Goal: Task Accomplishment & Management: Manage account settings

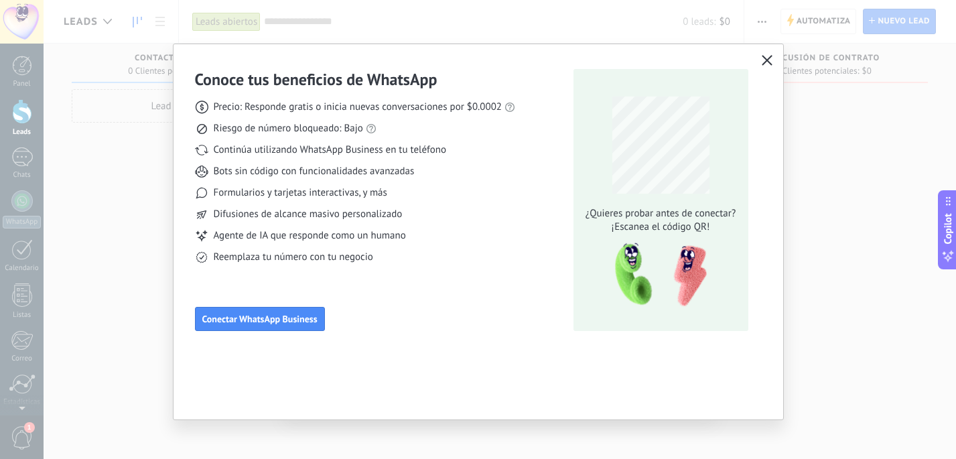
click at [766, 59] on icon "button" at bounding box center [767, 60] width 11 height 11
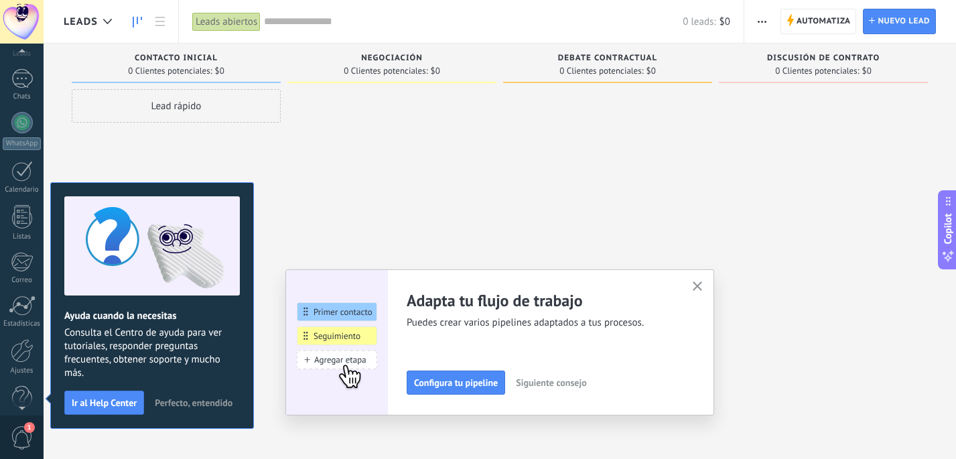
scroll to position [98, 0]
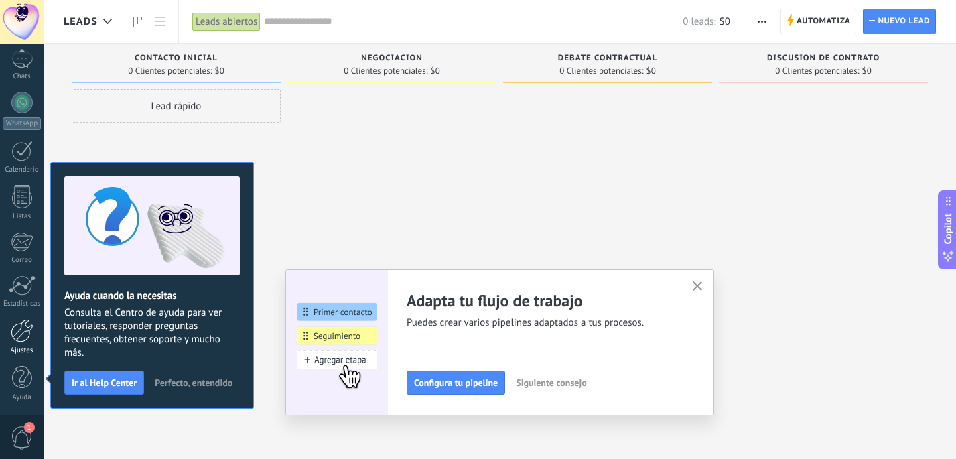
click at [28, 338] on div at bounding box center [22, 330] width 23 height 23
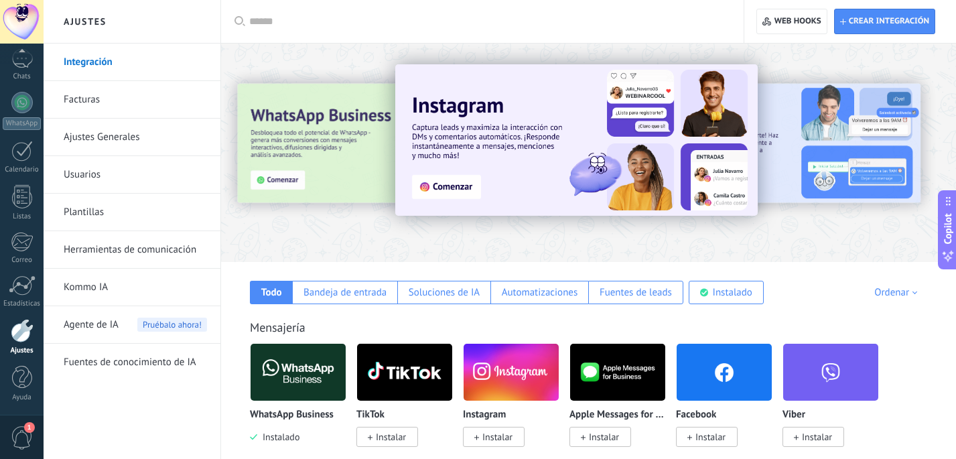
click at [84, 175] on link "Usuarios" at bounding box center [135, 175] width 143 height 38
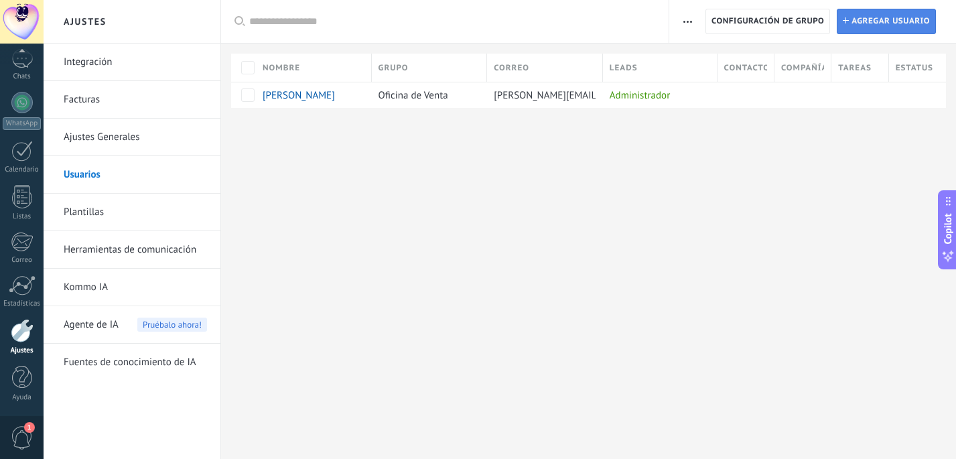
click at [914, 26] on span "Agregar usuario" at bounding box center [890, 21] width 78 height 24
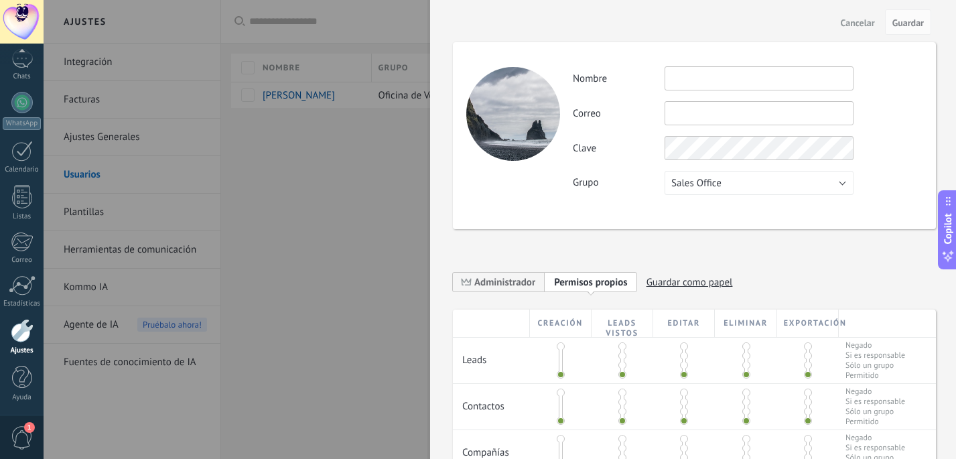
click at [681, 80] on input "text" at bounding box center [758, 78] width 189 height 24
type input "**********"
click at [684, 115] on input "text" at bounding box center [758, 113] width 189 height 24
type input "**********"
click at [792, 185] on button "Sales Office" at bounding box center [758, 183] width 189 height 24
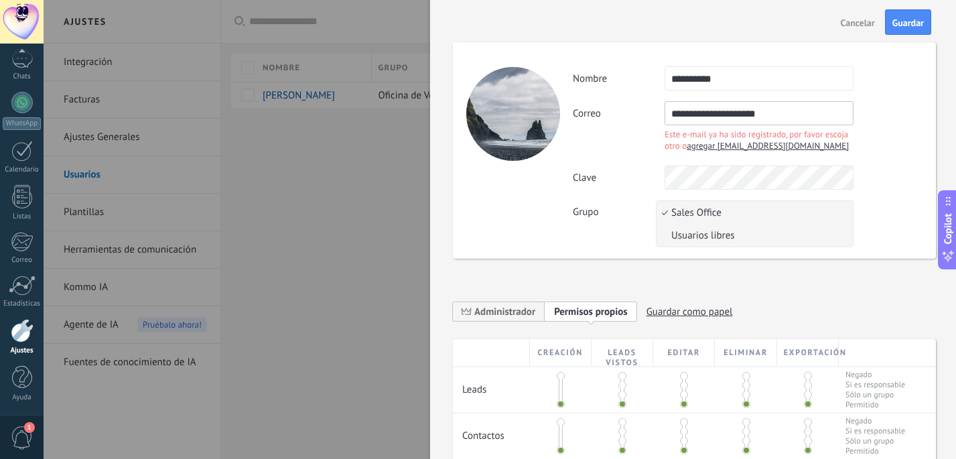
click at [772, 236] on span "Usuarios libres" at bounding box center [752, 235] width 192 height 13
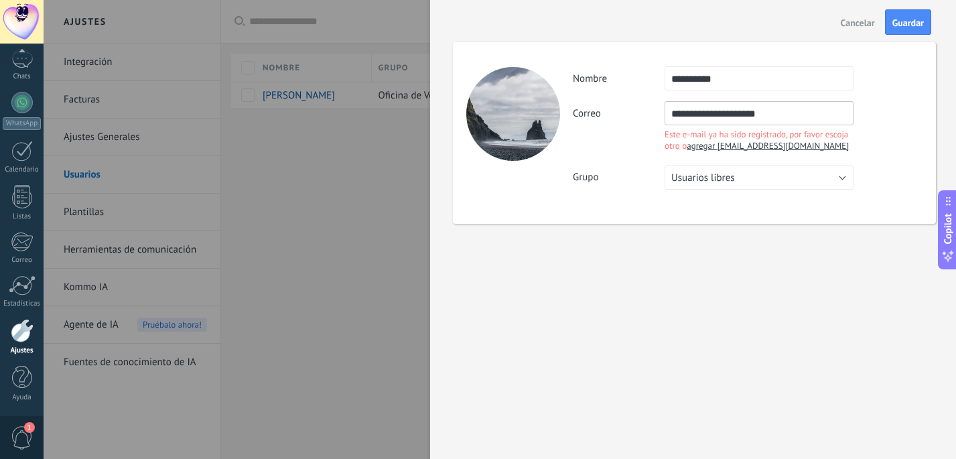
click at [891, 138] on div "**********" at bounding box center [747, 128] width 349 height 54
click at [916, 19] on span "Guardar" at bounding box center [907, 22] width 31 height 9
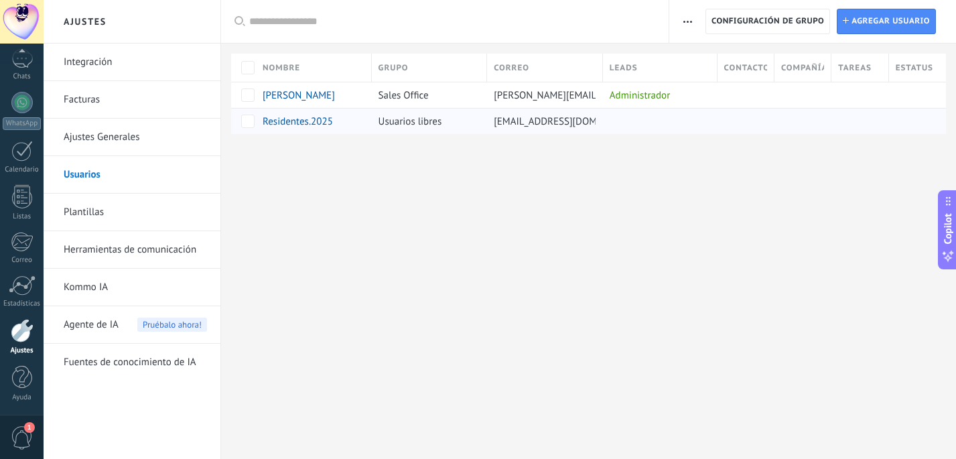
click at [307, 125] on span "Residentes.2025" at bounding box center [298, 121] width 70 height 13
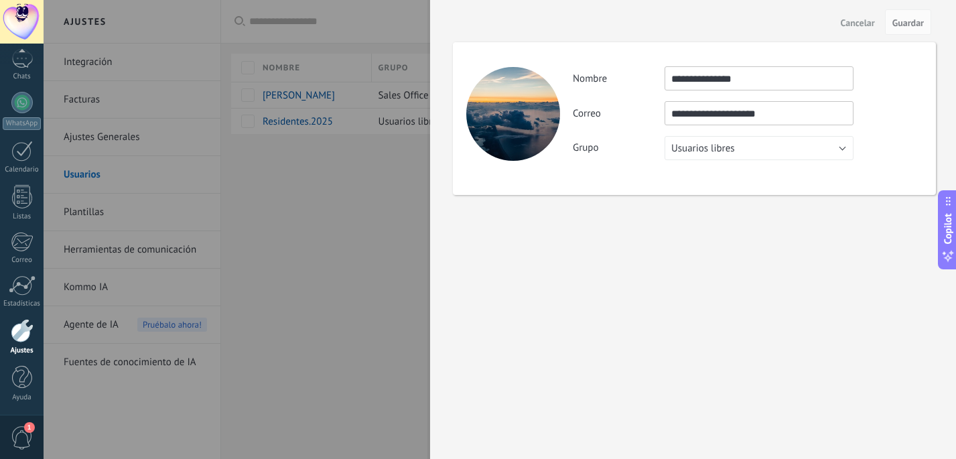
drag, startPoint x: 770, startPoint y: 80, endPoint x: 612, endPoint y: 81, distance: 158.1
click at [612, 81] on div "**********" at bounding box center [747, 78] width 349 height 24
type input "**********"
click at [897, 25] on span "Guardar" at bounding box center [907, 22] width 31 height 9
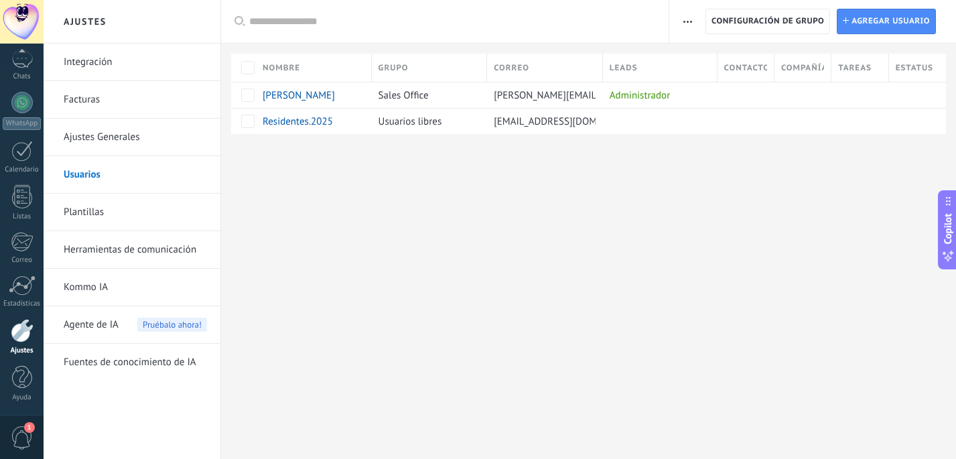
click at [79, 215] on link "Plantillas" at bounding box center [135, 213] width 143 height 38
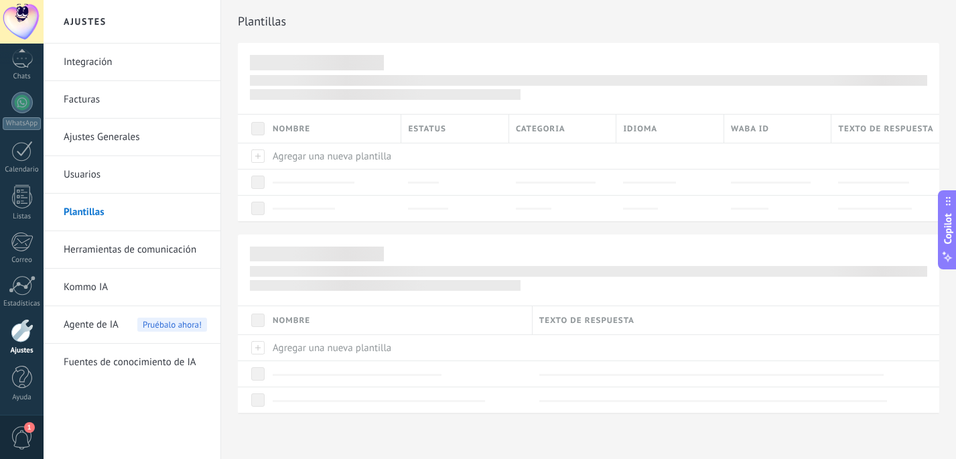
click at [88, 182] on link "Usuarios" at bounding box center [135, 175] width 143 height 38
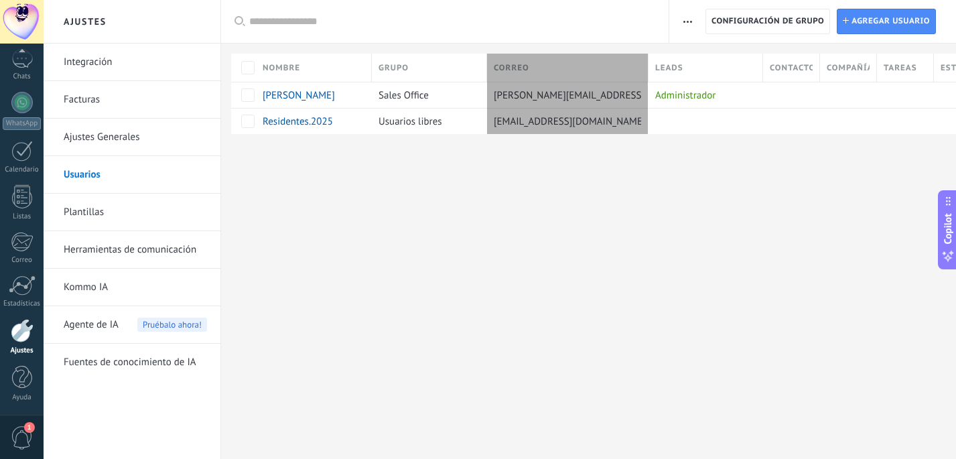
drag, startPoint x: 603, startPoint y: 61, endPoint x: 653, endPoint y: 62, distance: 50.2
click at [653, 62] on div at bounding box center [648, 68] width 15 height 25
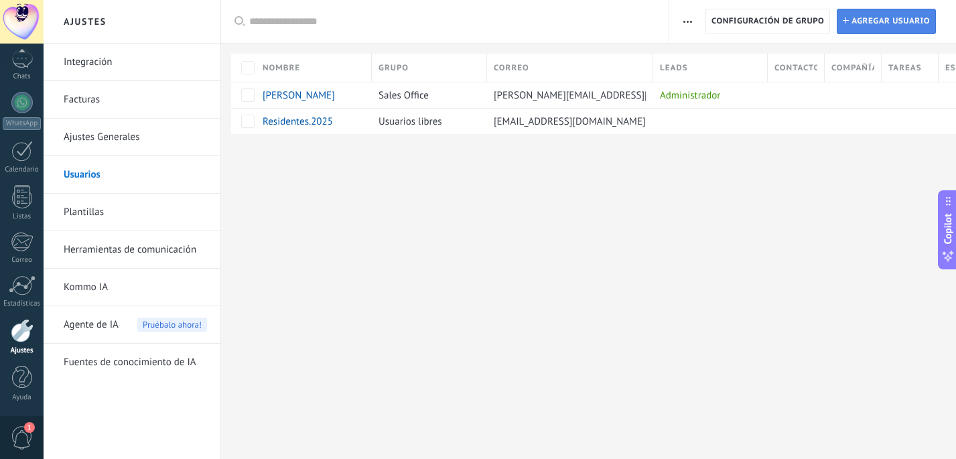
click at [900, 29] on span "Agregar usuario" at bounding box center [890, 21] width 78 height 24
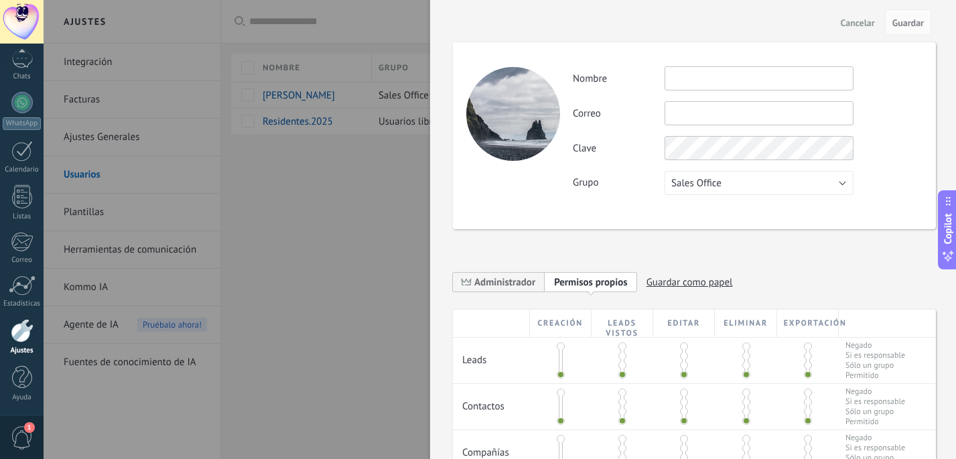
click at [703, 82] on input "text" at bounding box center [758, 78] width 189 height 24
type input "**********"
click at [701, 115] on input "text" at bounding box center [758, 113] width 189 height 24
type input "**********"
click at [912, 25] on span "Guardar" at bounding box center [907, 22] width 31 height 9
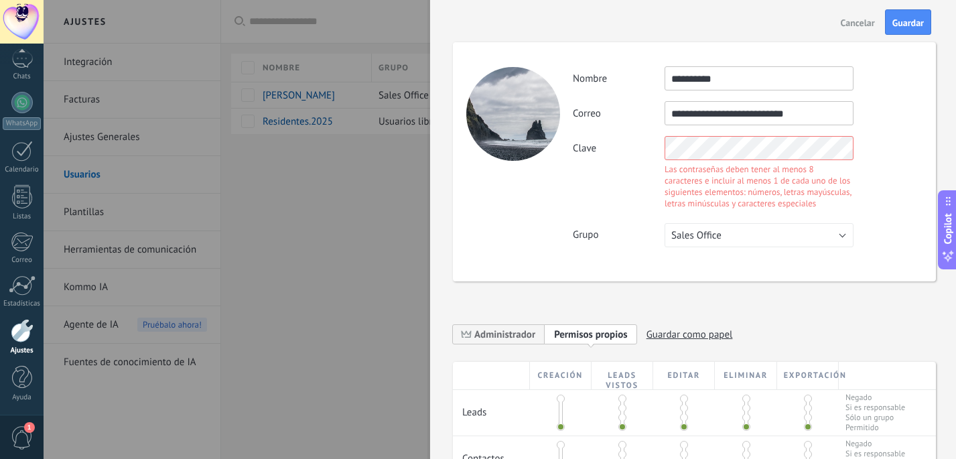
click at [878, 151] on div "Clave Las contraseñas deben tener al menos 8 caracteres e incluir al menos 1 de…" at bounding box center [747, 174] width 349 height 76
click at [624, 161] on div "Clave Las contraseñas deben tener al menos 8 caracteres e incluir al menos 1 de…" at bounding box center [747, 174] width 349 height 76
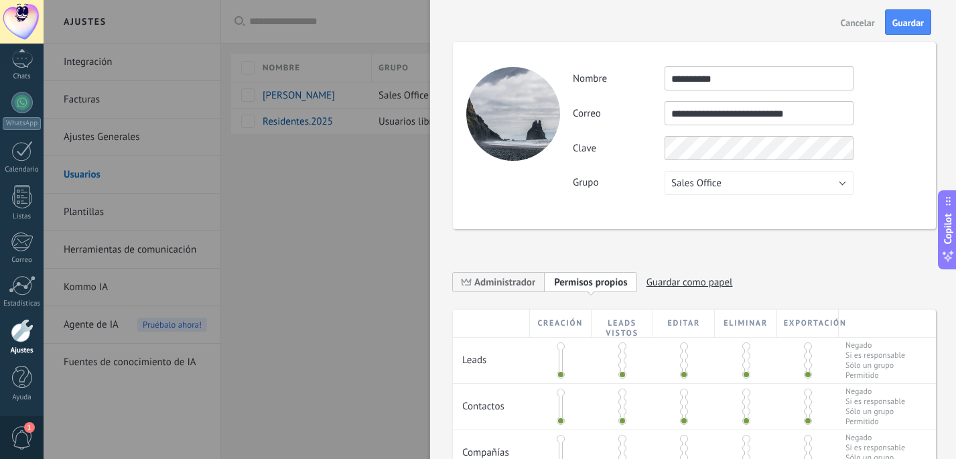
click at [883, 146] on div "Clave" at bounding box center [747, 148] width 349 height 24
click at [908, 28] on button "Guardar" at bounding box center [908, 21] width 46 height 25
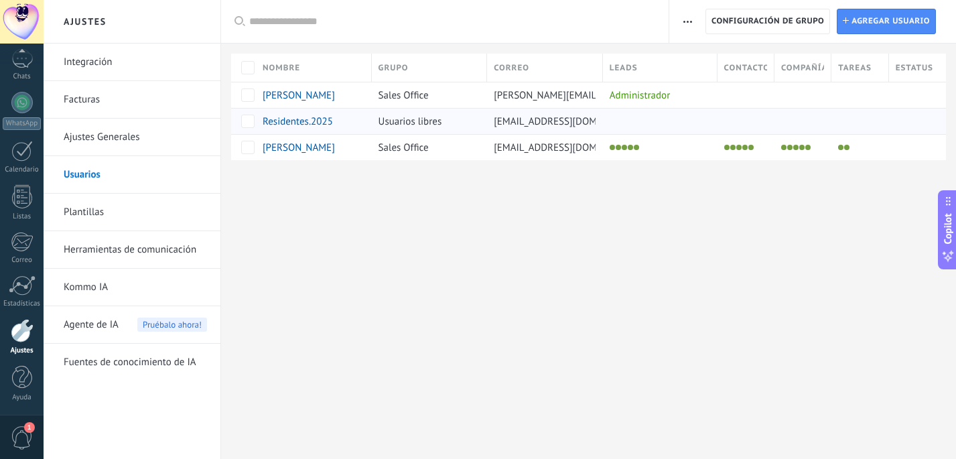
click at [301, 122] on span "Residentes.2025" at bounding box center [298, 121] width 70 height 13
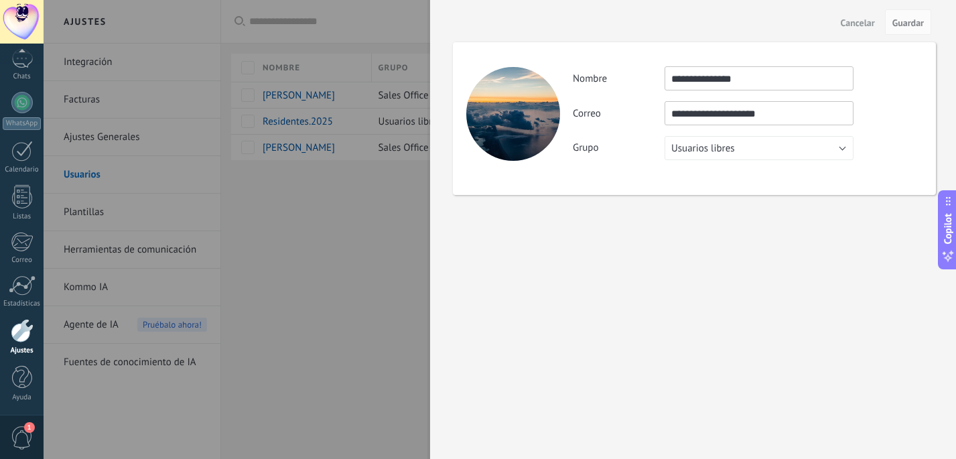
click at [765, 104] on input "**********" at bounding box center [758, 113] width 189 height 24
click at [794, 150] on button "Usuarios libres" at bounding box center [758, 148] width 189 height 24
click at [746, 153] on span "Sales Office" at bounding box center [752, 148] width 192 height 13
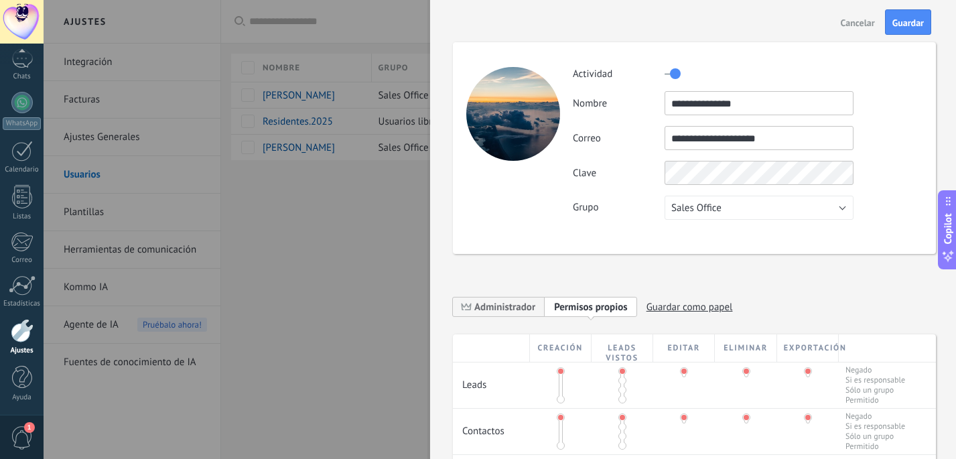
drag, startPoint x: 786, startPoint y: 106, endPoint x: 654, endPoint y: 102, distance: 132.0
click at [654, 102] on div "**********" at bounding box center [747, 103] width 349 height 24
type input "*"
type input "**********"
click at [920, 27] on span "Guardar" at bounding box center [907, 22] width 31 height 9
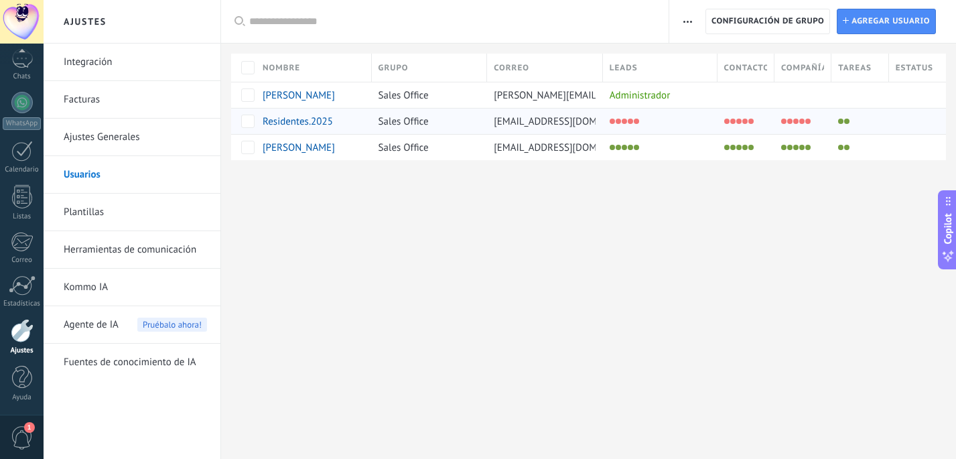
click at [305, 119] on span "Residentes.2025" at bounding box center [298, 121] width 70 height 13
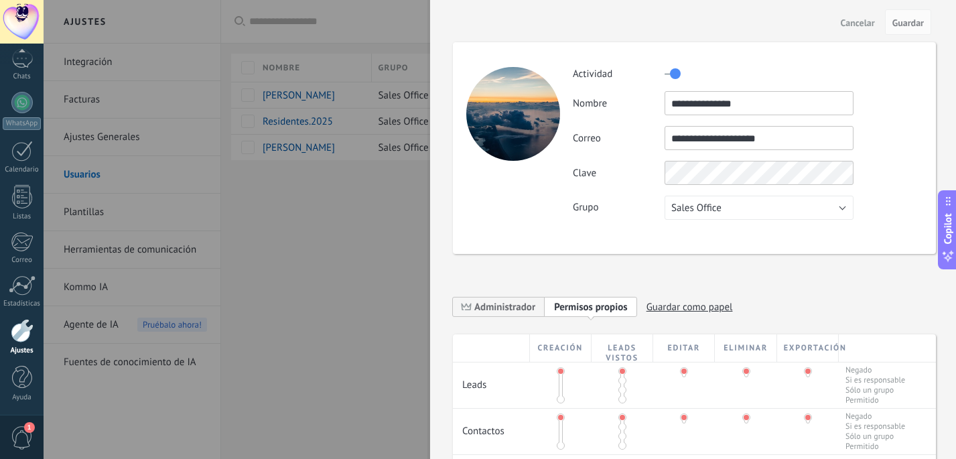
scroll to position [143, 0]
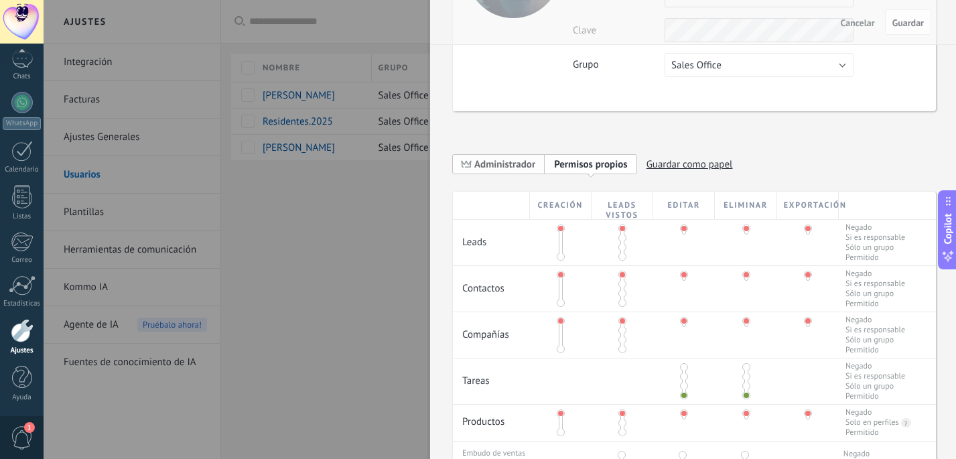
click at [506, 165] on span "Administrador" at bounding box center [504, 164] width 61 height 13
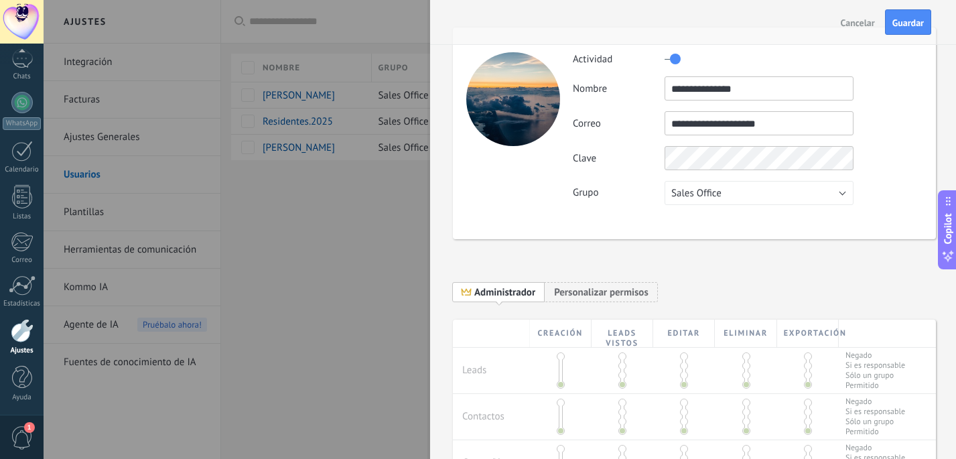
scroll to position [0, 0]
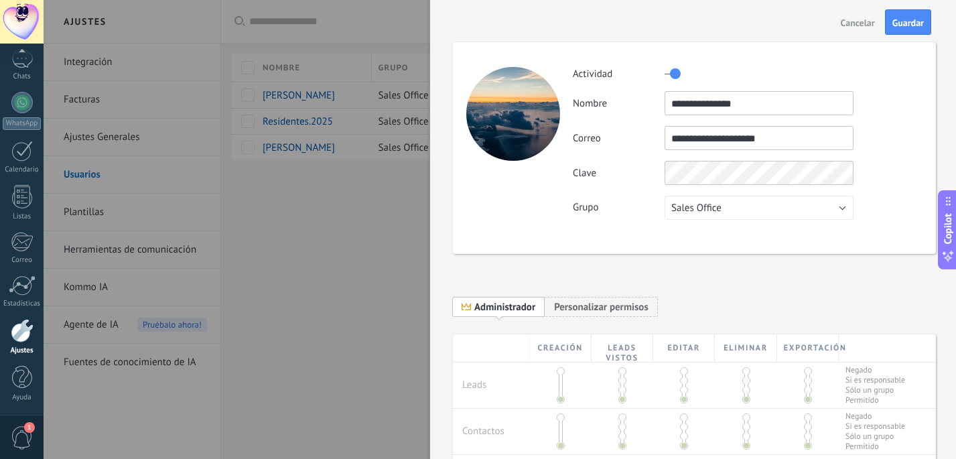
drag, startPoint x: 765, startPoint y: 106, endPoint x: 599, endPoint y: 106, distance: 165.4
click at [599, 106] on div "**********" at bounding box center [747, 103] width 349 height 24
type input "**********"
click at [896, 22] on span "Guardar" at bounding box center [907, 22] width 31 height 9
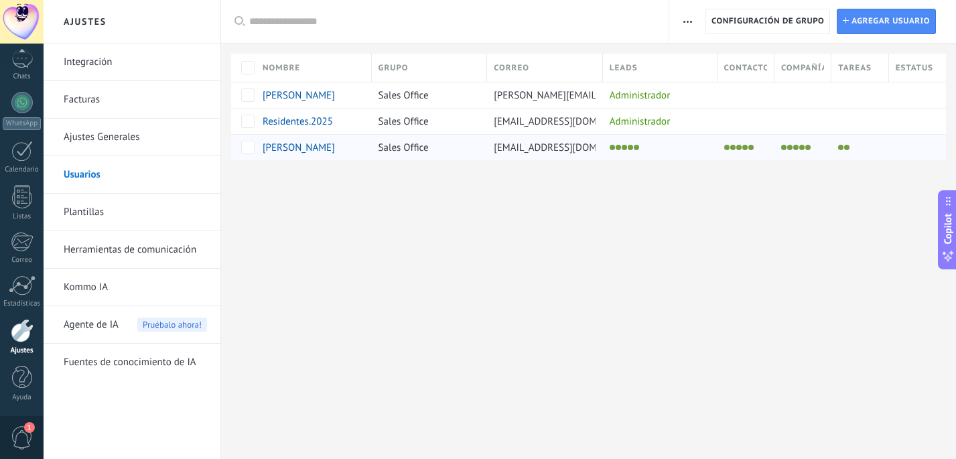
click at [288, 147] on span "Ana Karina" at bounding box center [299, 147] width 72 height 13
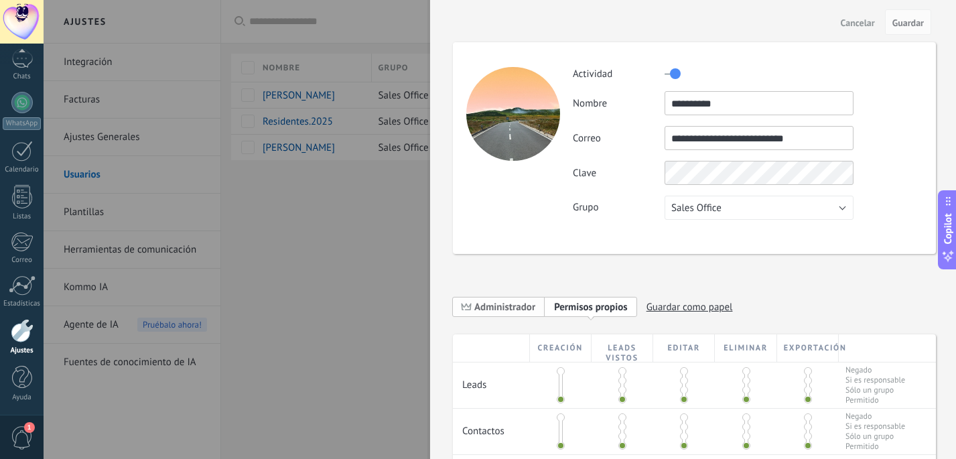
click at [480, 307] on span "Administrador" at bounding box center [504, 307] width 61 height 13
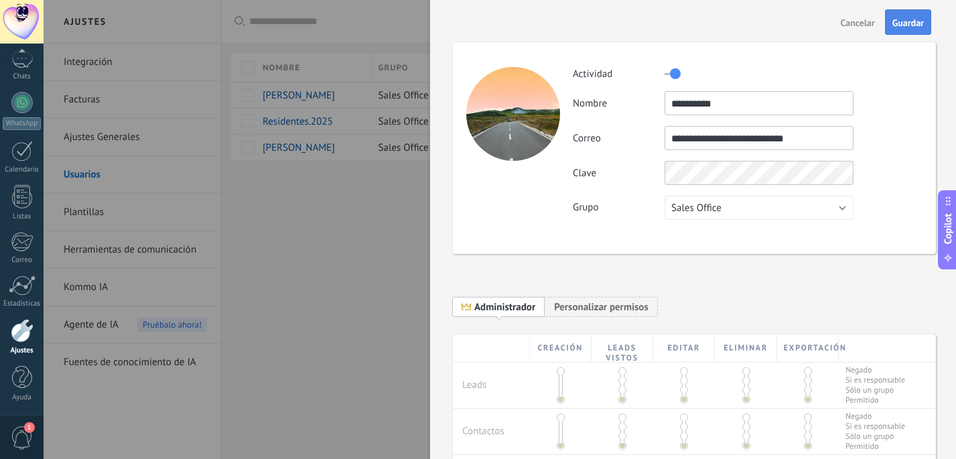
click at [904, 21] on span "Guardar" at bounding box center [907, 22] width 31 height 9
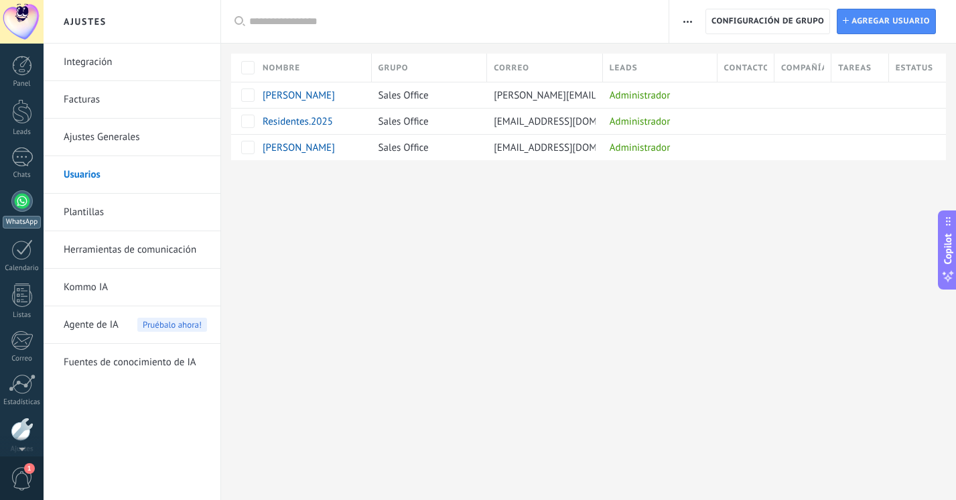
click at [29, 209] on link "WhatsApp" at bounding box center [22, 209] width 44 height 38
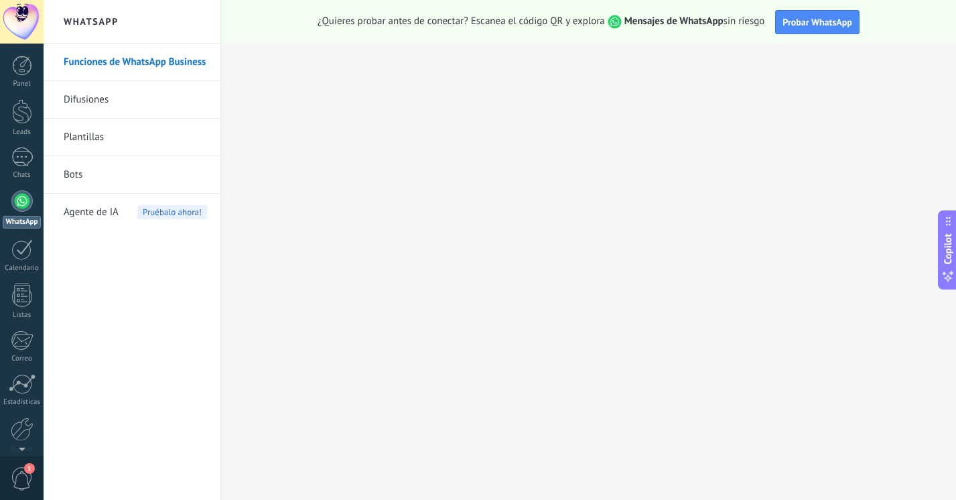
drag, startPoint x: 156, startPoint y: 62, endPoint x: 572, endPoint y: 332, distance: 496.2
click at [156, 62] on link "Funciones de WhatsApp Business" at bounding box center [135, 63] width 143 height 38
click at [823, 15] on button "Probar WhatsApp" at bounding box center [817, 22] width 84 height 24
click at [810, 23] on span "Probar WhatsApp" at bounding box center [817, 22] width 70 height 12
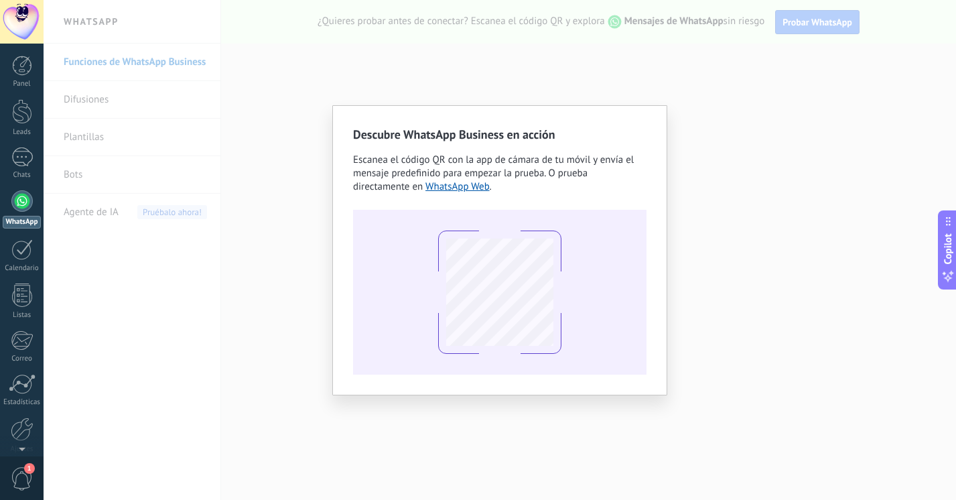
click at [618, 177] on div "Escanea el código QR con la app de cámara de tu móvil y envía el mensaje predef…" at bounding box center [499, 173] width 293 height 40
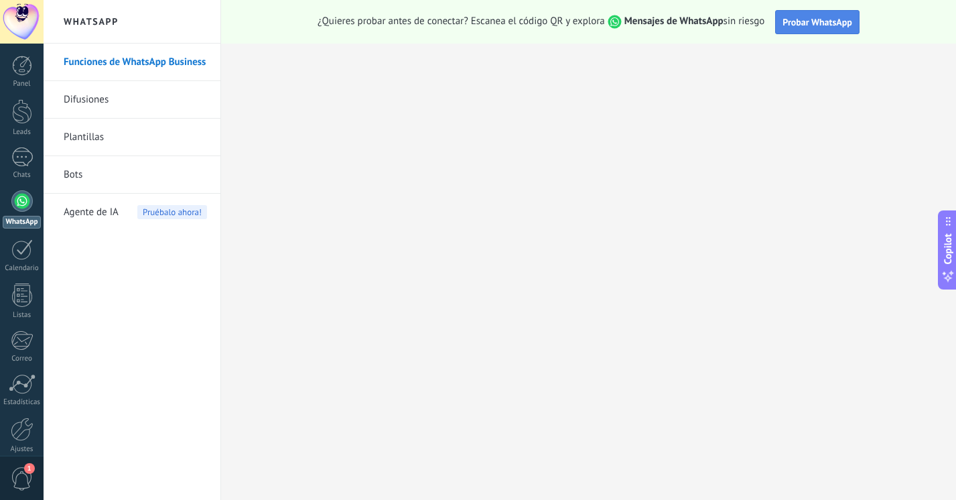
click at [805, 24] on span "Probar WhatsApp" at bounding box center [817, 22] width 70 height 12
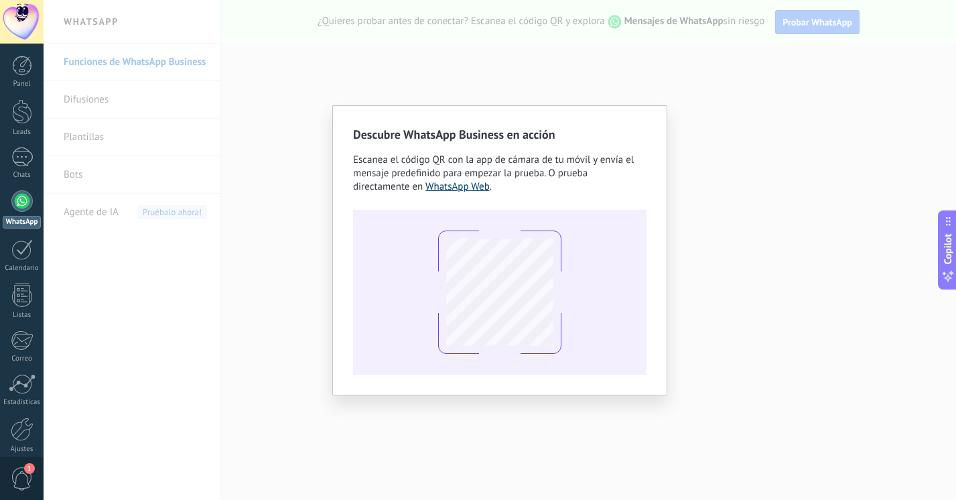
click at [437, 188] on link "WhatsApp Web" at bounding box center [457, 186] width 64 height 13
click at [769, 196] on div "Descubre WhatsApp Business en acción Escanea el código QR con la app [PERSON_NA…" at bounding box center [500, 250] width 912 height 500
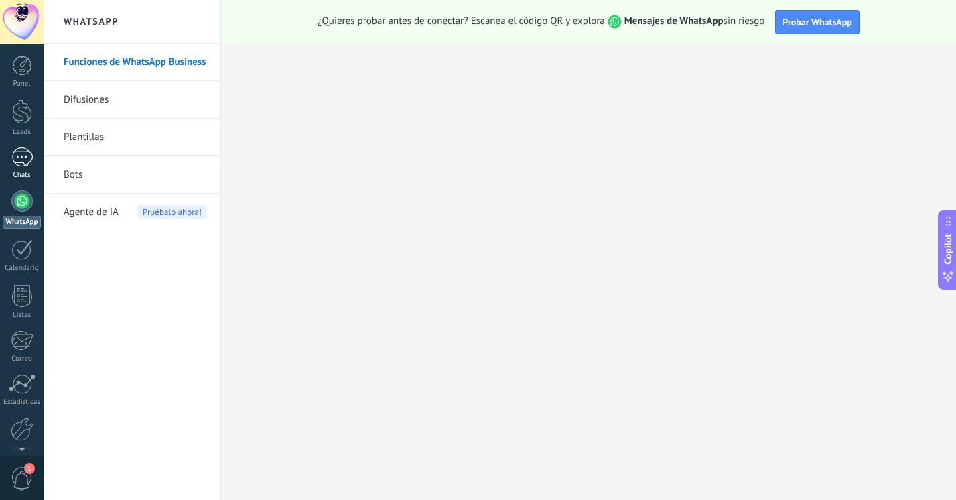
click at [18, 157] on div at bounding box center [21, 156] width 21 height 19
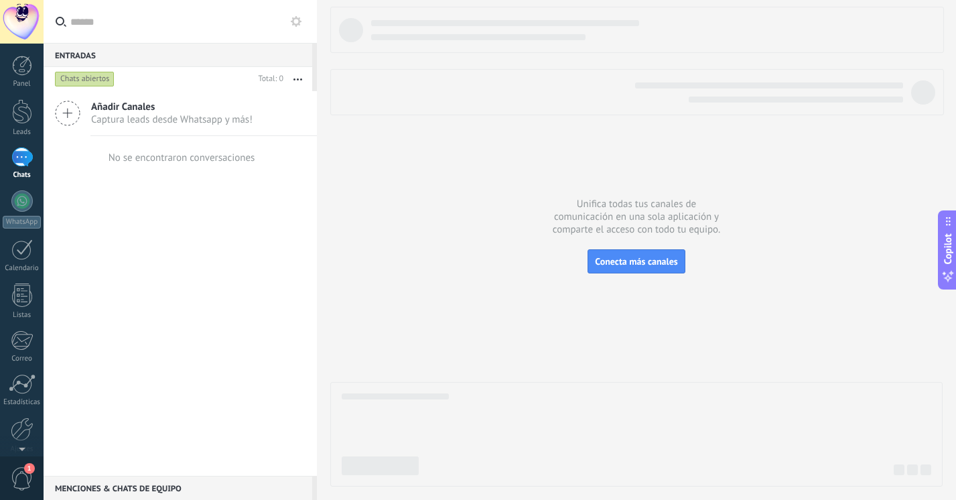
click at [68, 120] on icon at bounding box center [67, 112] width 25 height 25
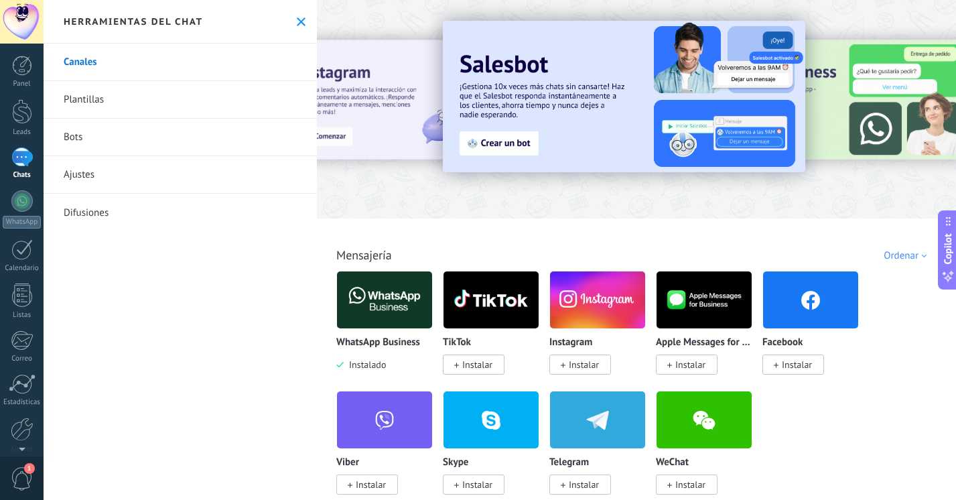
click at [390, 324] on img at bounding box center [384, 299] width 95 height 65
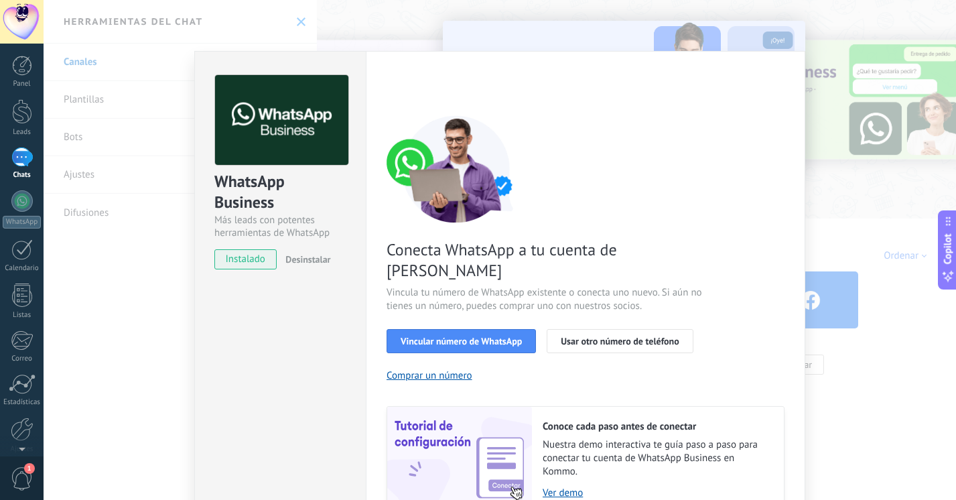
scroll to position [53, 0]
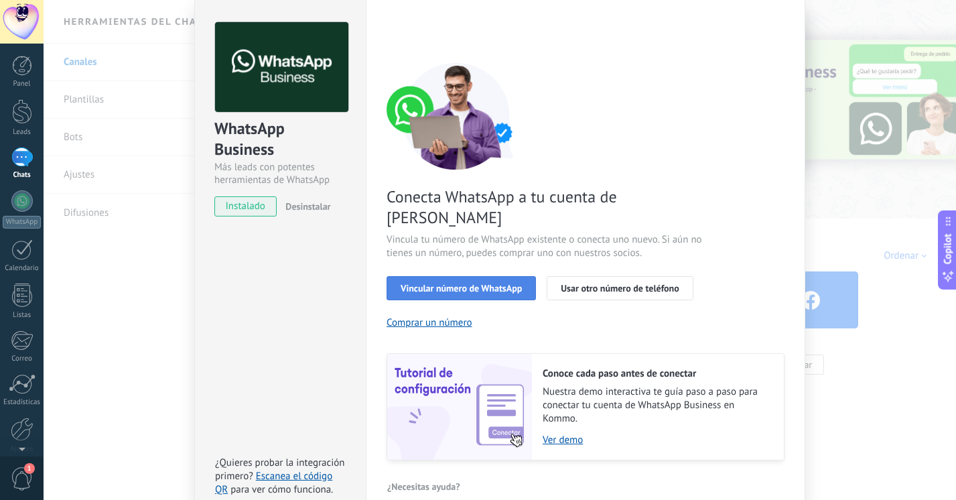
click at [489, 283] on span "Vincular número de WhatsApp" at bounding box center [461, 287] width 121 height 9
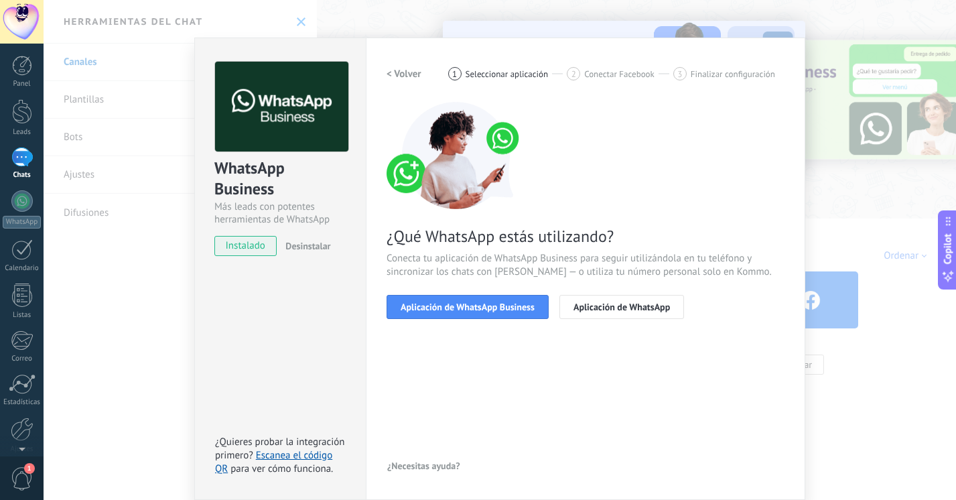
scroll to position [13, 0]
click at [494, 306] on span "Aplicación de WhatsApp Business" at bounding box center [468, 306] width 134 height 9
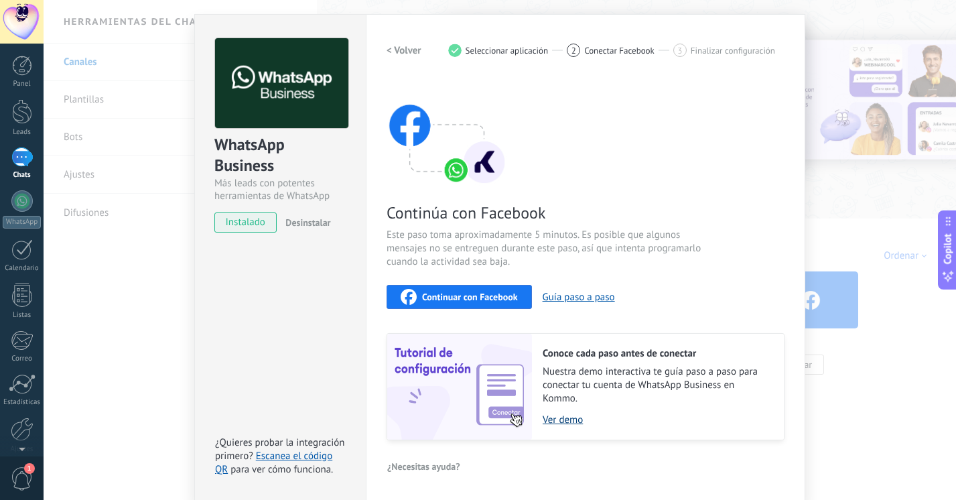
scroll to position [0, 0]
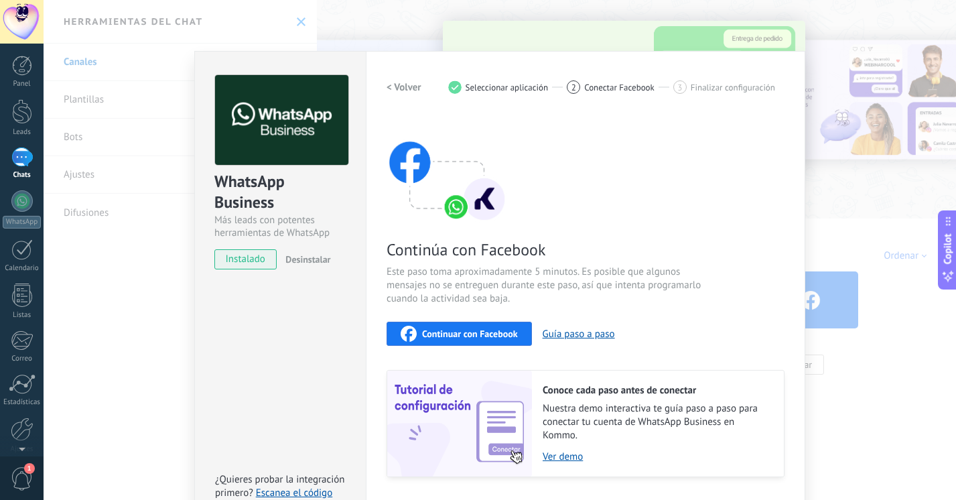
click at [301, 257] on span "Desinstalar" at bounding box center [307, 259] width 45 height 12
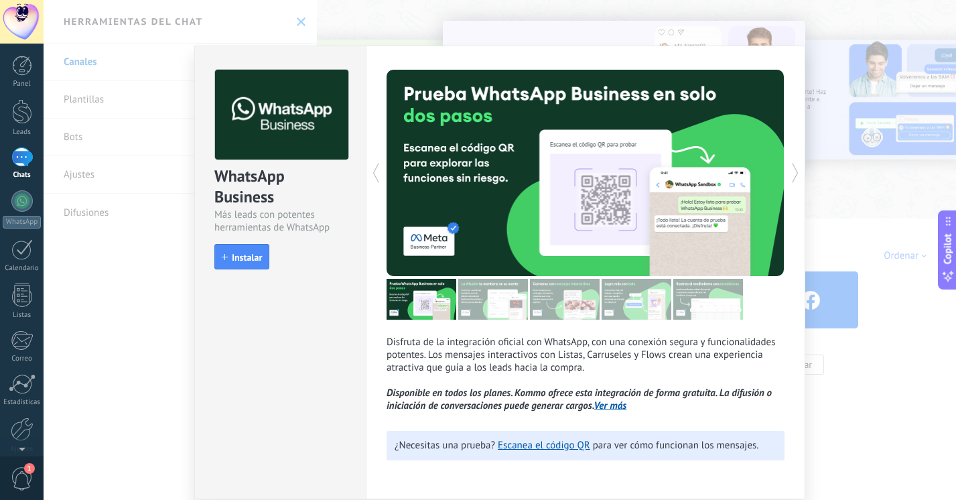
drag, startPoint x: 834, startPoint y: 194, endPoint x: 474, endPoint y: 205, distance: 360.5
click at [834, 194] on div "WhatsApp Business Más leads con potentes herramientas de WhatsApp install Insta…" at bounding box center [500, 250] width 912 height 500
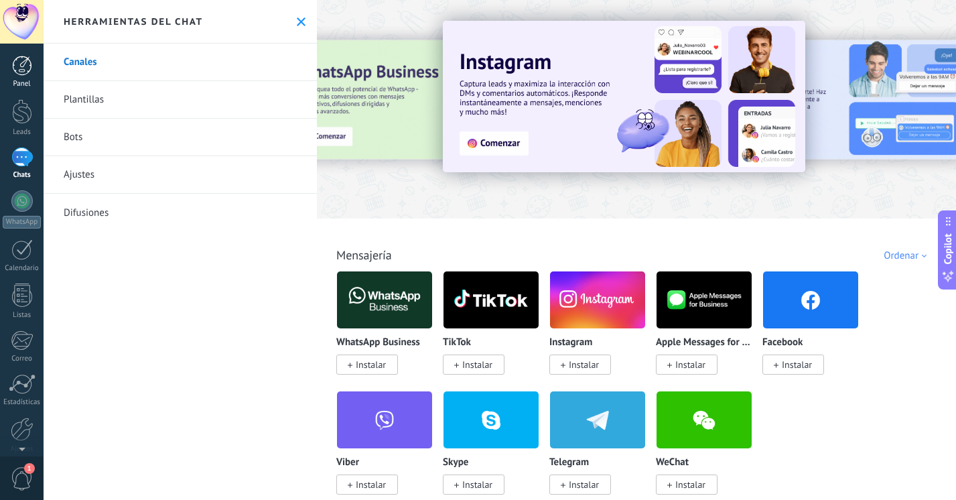
click at [20, 71] on div at bounding box center [22, 66] width 20 height 20
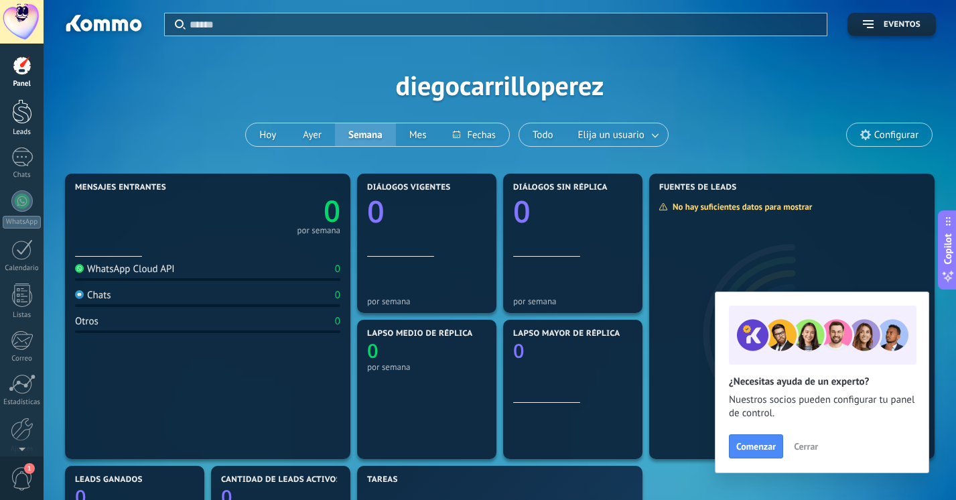
click at [12, 119] on div at bounding box center [22, 111] width 20 height 25
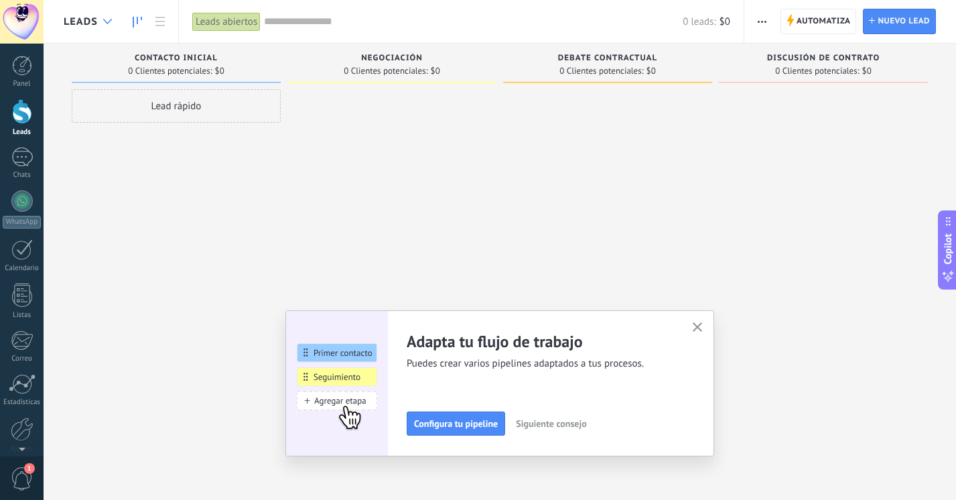
click at [108, 24] on div at bounding box center [107, 22] width 22 height 26
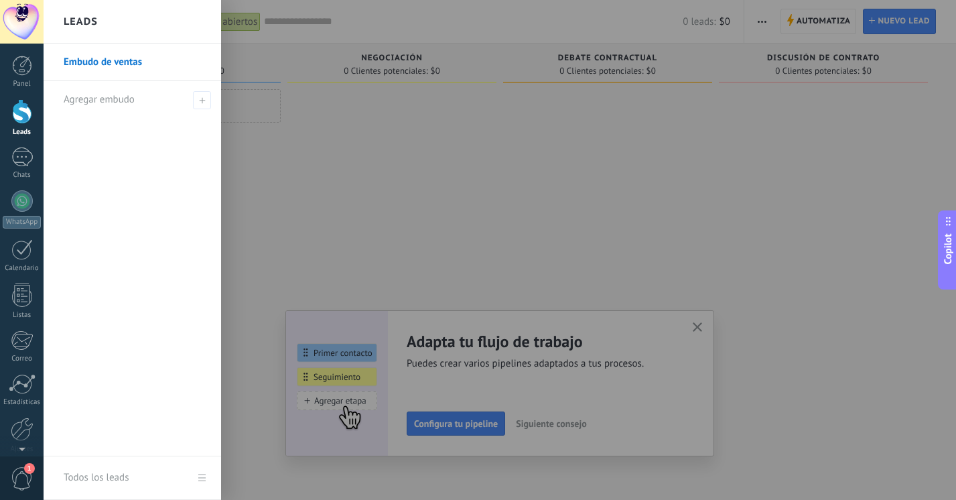
click at [362, 196] on div at bounding box center [522, 250] width 956 height 500
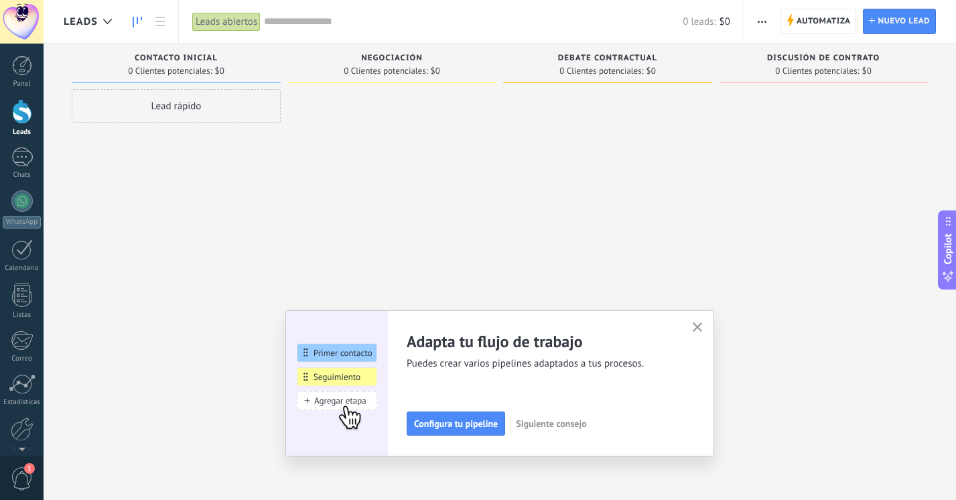
click at [698, 327] on icon "button" at bounding box center [698, 327] width 10 height 10
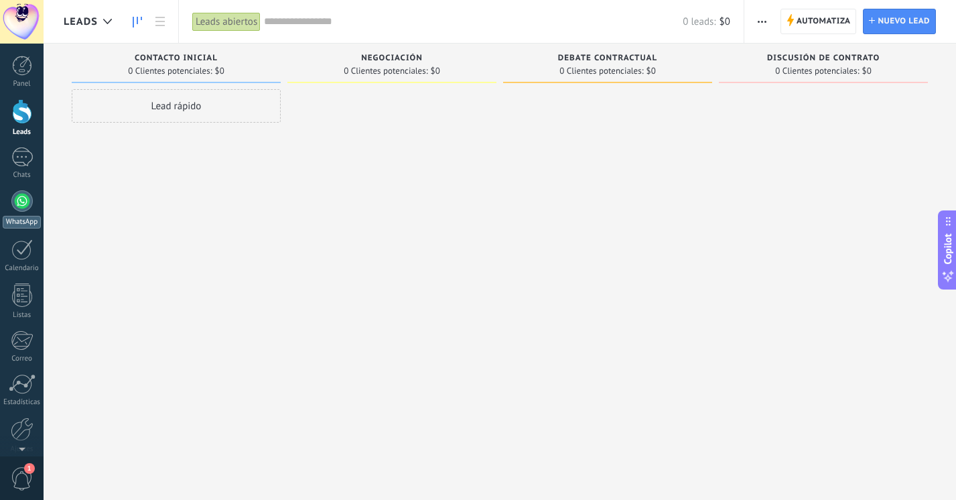
click at [16, 215] on link "WhatsApp" at bounding box center [22, 209] width 44 height 38
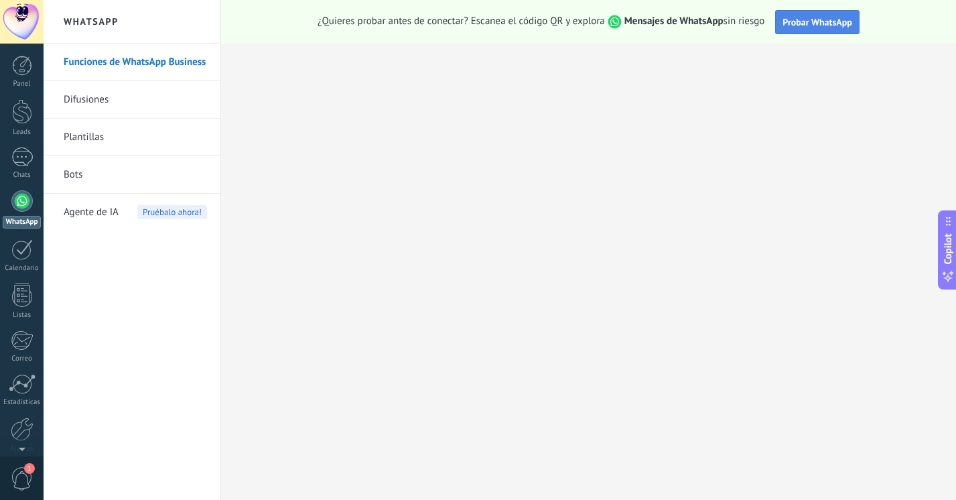
click at [801, 18] on span "Probar WhatsApp" at bounding box center [817, 22] width 70 height 12
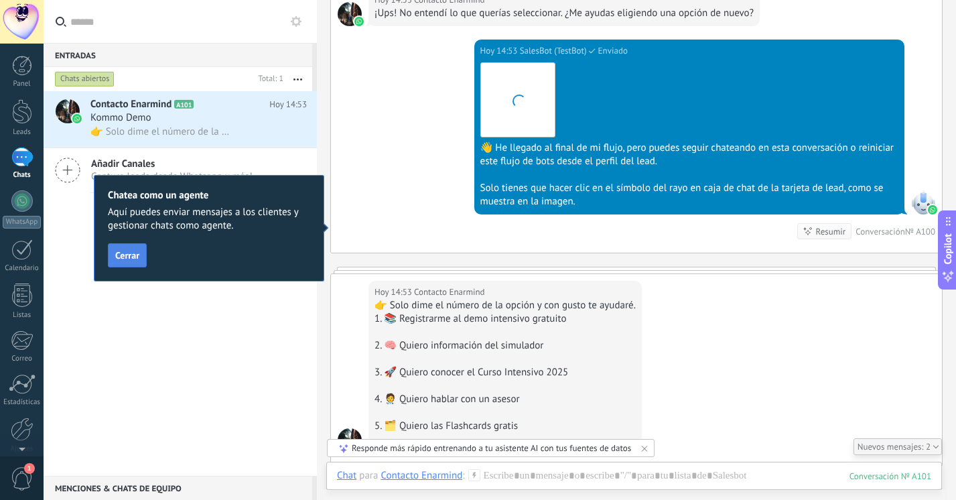
scroll to position [1057, 0]
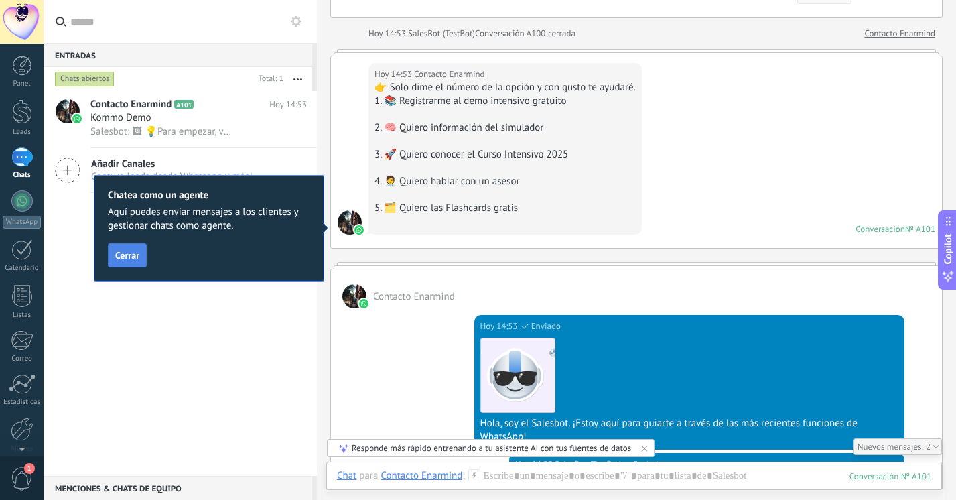
click at [125, 257] on span "Cerrar" at bounding box center [127, 254] width 24 height 9
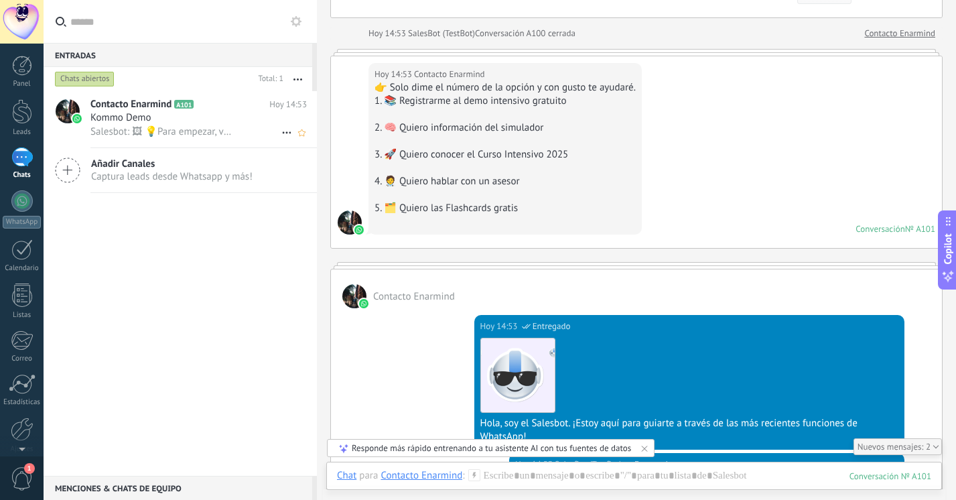
drag, startPoint x: 137, startPoint y: 109, endPoint x: 143, endPoint y: 104, distance: 7.6
click at [137, 109] on span "Contacto Enarmind" at bounding box center [130, 104] width 81 height 13
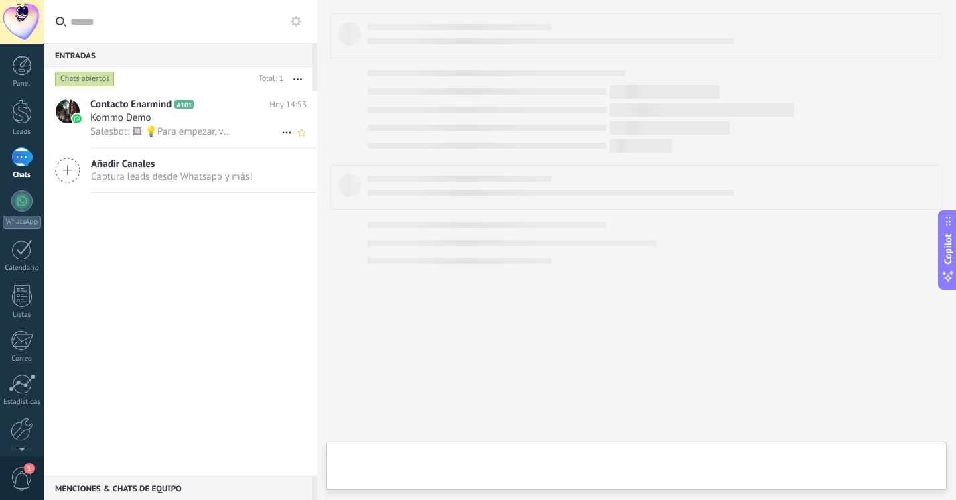
click at [143, 104] on span "Contacto Enarmind" at bounding box center [130, 104] width 81 height 13
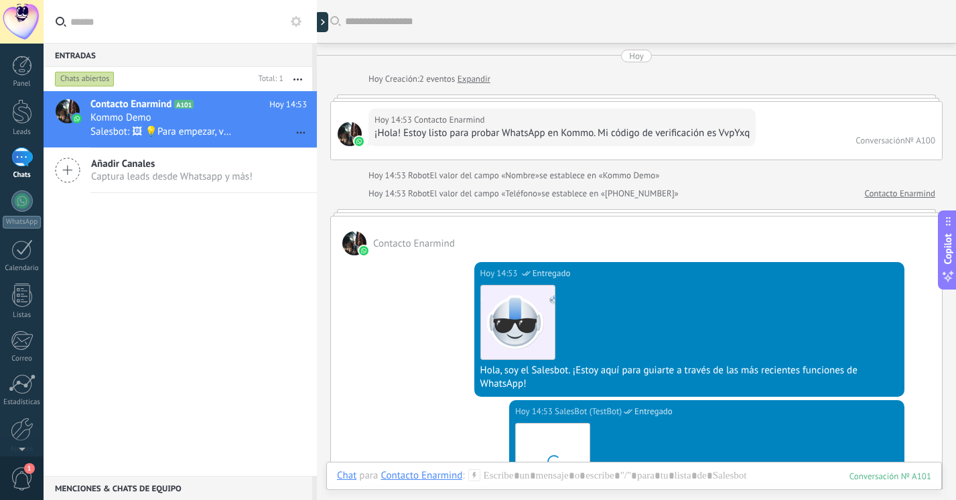
click at [297, 77] on button "button" at bounding box center [297, 79] width 29 height 24
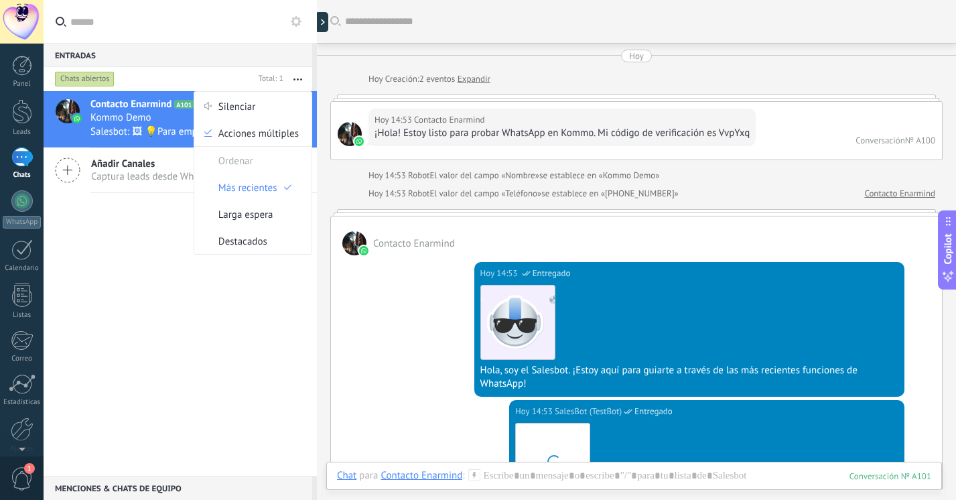
scroll to position [1459, 0]
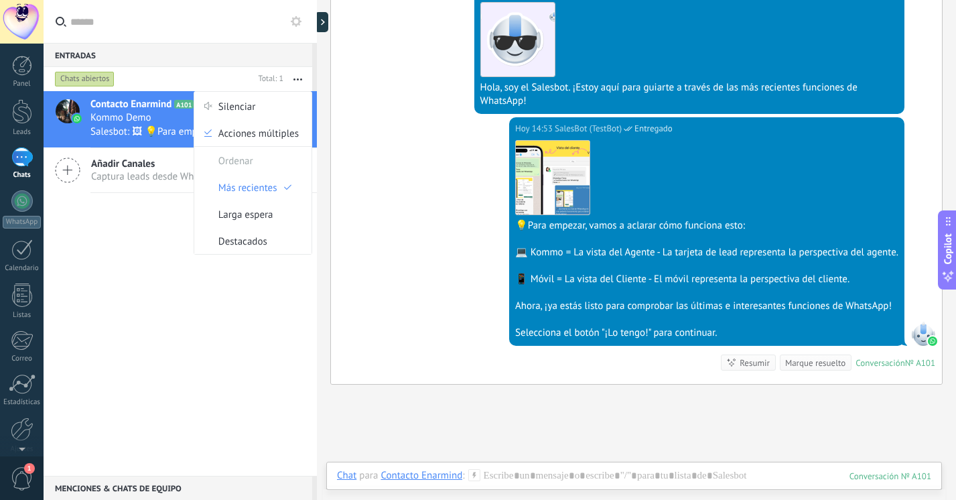
click at [155, 252] on div "Contacto Enarmind A101 [DATE] 14:53 Kommo Demo Salesbot: 🖼 💡Para empezar, vamos…" at bounding box center [180, 283] width 273 height 384
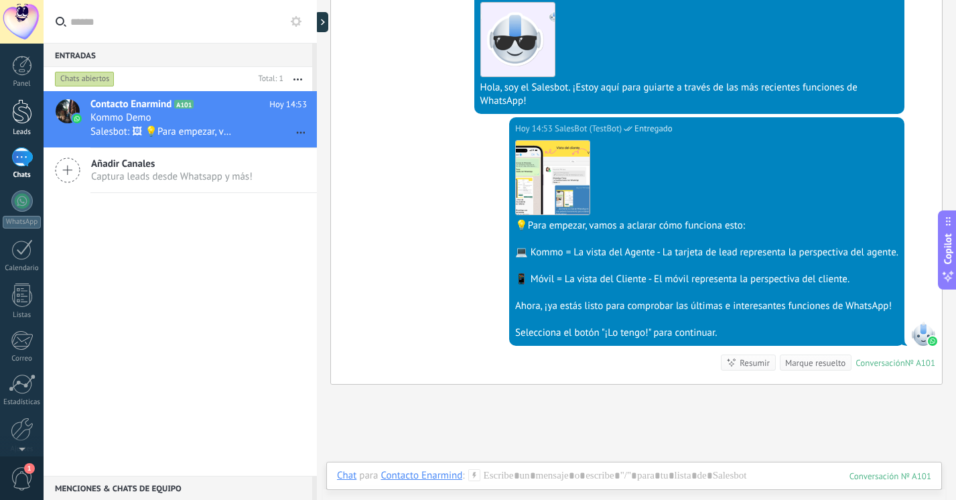
click at [25, 112] on div at bounding box center [22, 111] width 20 height 25
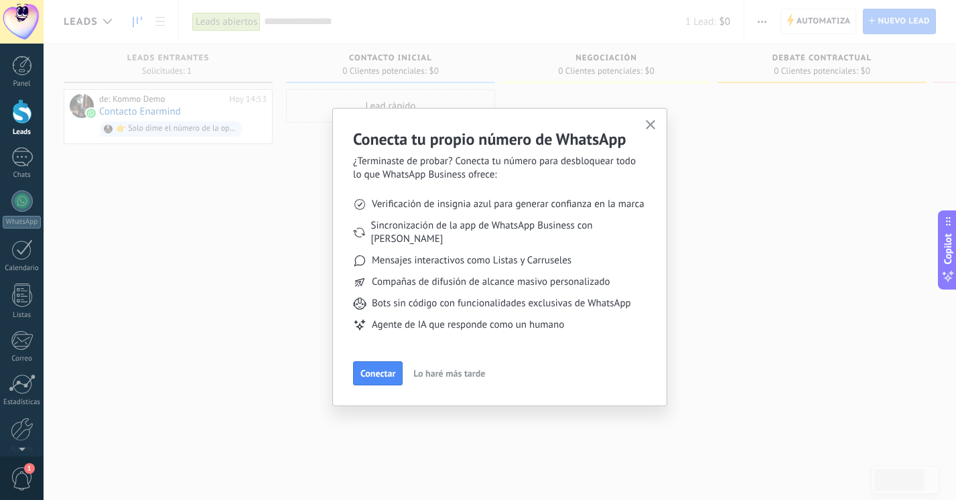
click at [652, 121] on icon "button" at bounding box center [651, 125] width 10 height 10
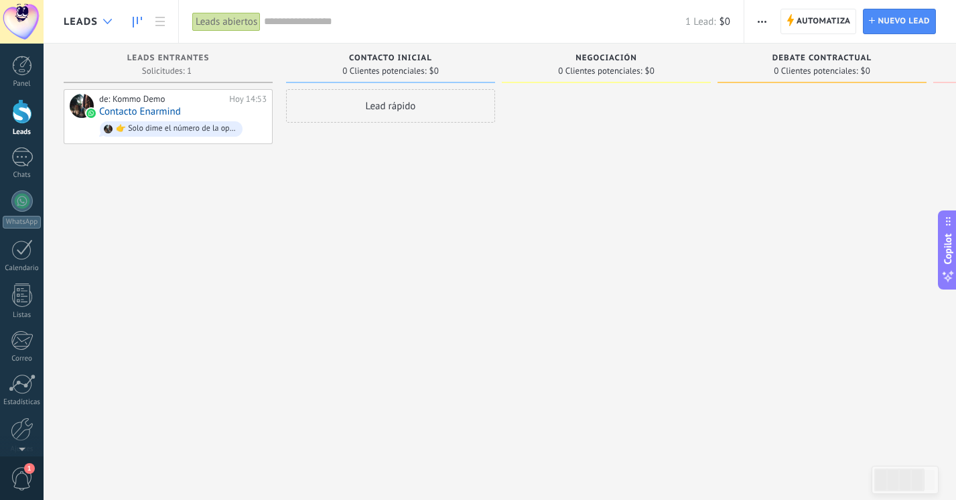
click at [109, 22] on icon at bounding box center [107, 21] width 9 height 5
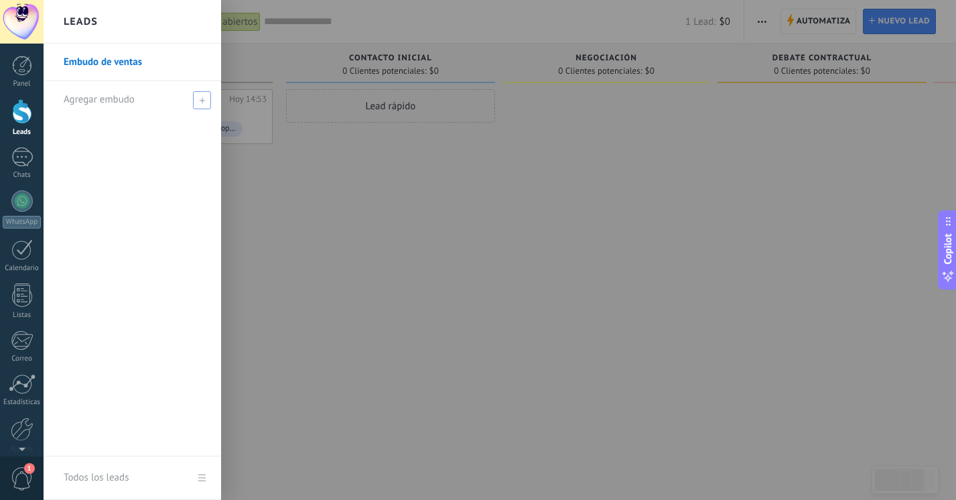
click at [201, 101] on icon at bounding box center [202, 100] width 6 height 6
click at [149, 98] on input "text" at bounding box center [127, 99] width 126 height 21
type input "**********"
click at [200, 98] on span at bounding box center [204, 99] width 12 height 9
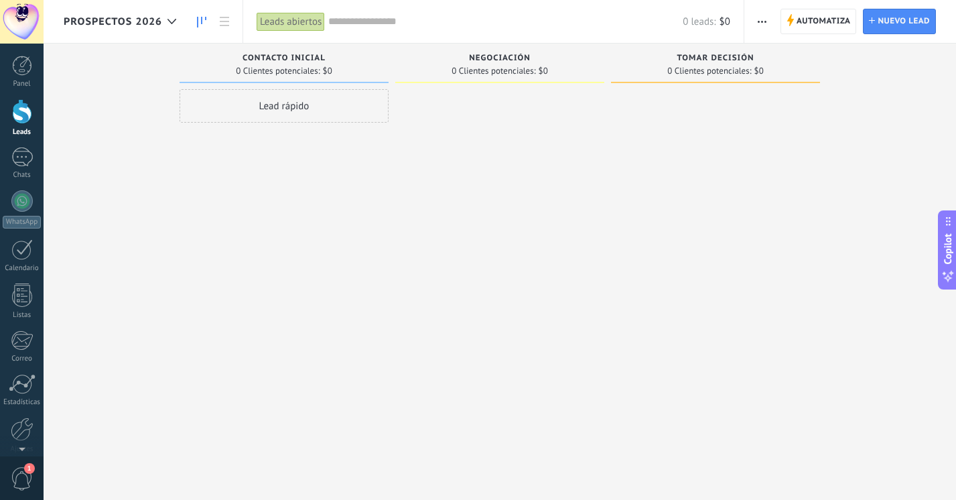
click at [760, 22] on icon "button" at bounding box center [762, 22] width 9 height 2
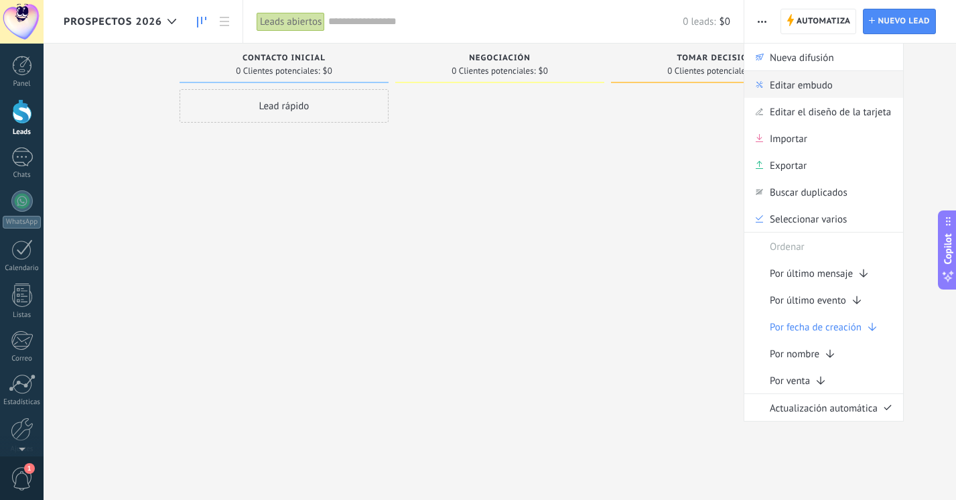
click at [792, 82] on span "Editar embudo" at bounding box center [801, 84] width 63 height 27
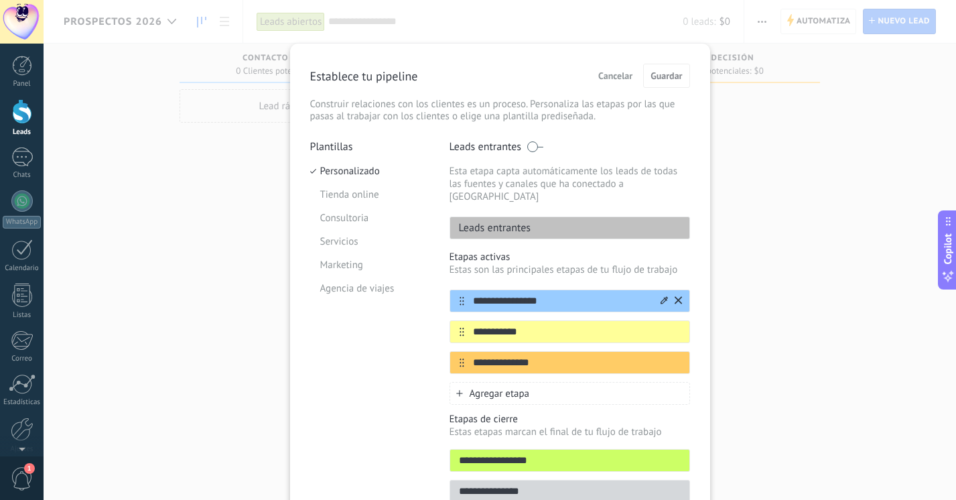
drag, startPoint x: 556, startPoint y: 283, endPoint x: 472, endPoint y: 281, distance: 83.7
click at [472, 289] on div "**********" at bounding box center [569, 300] width 240 height 23
click at [534, 294] on input "**********" at bounding box center [561, 301] width 194 height 14
drag, startPoint x: 553, startPoint y: 291, endPoint x: 452, endPoint y: 291, distance: 100.5
click at [452, 291] on div "**********" at bounding box center [569, 300] width 240 height 23
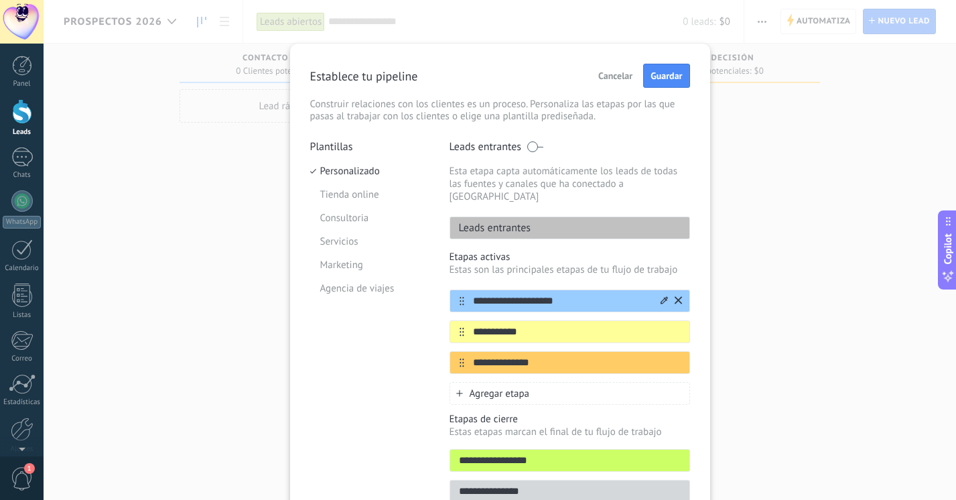
type input "**********"
click at [705, 301] on div "**********" at bounding box center [500, 287] width 420 height 487
click at [666, 82] on button "Guardar" at bounding box center [666, 76] width 46 height 24
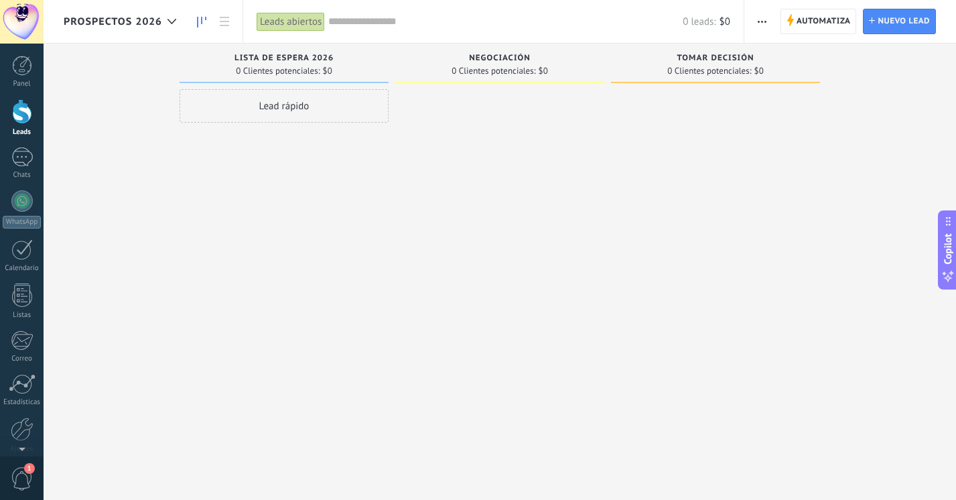
click at [314, 113] on div "Lead rápido" at bounding box center [284, 105] width 209 height 33
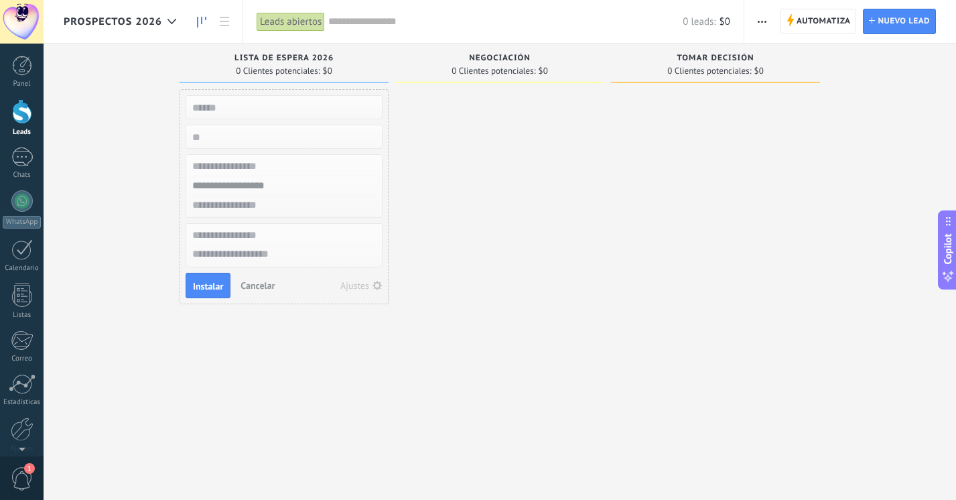
click at [494, 131] on div at bounding box center [499, 251] width 209 height 325
click at [268, 289] on span "Cancelar" at bounding box center [257, 285] width 34 height 12
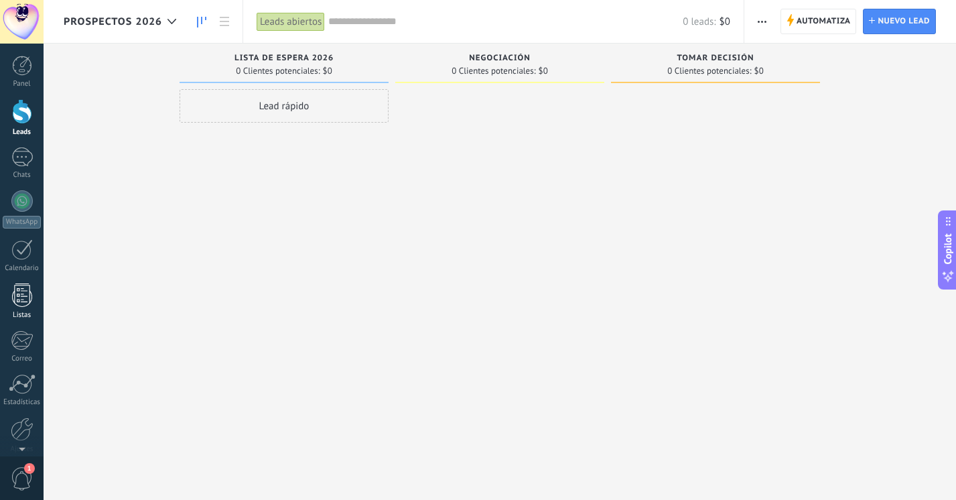
click at [21, 307] on link "Listas" at bounding box center [22, 301] width 44 height 36
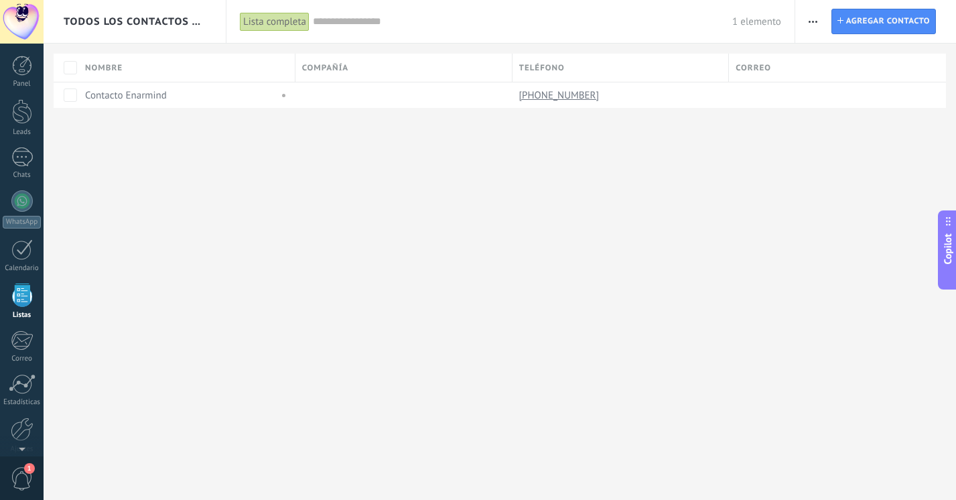
scroll to position [35, 0]
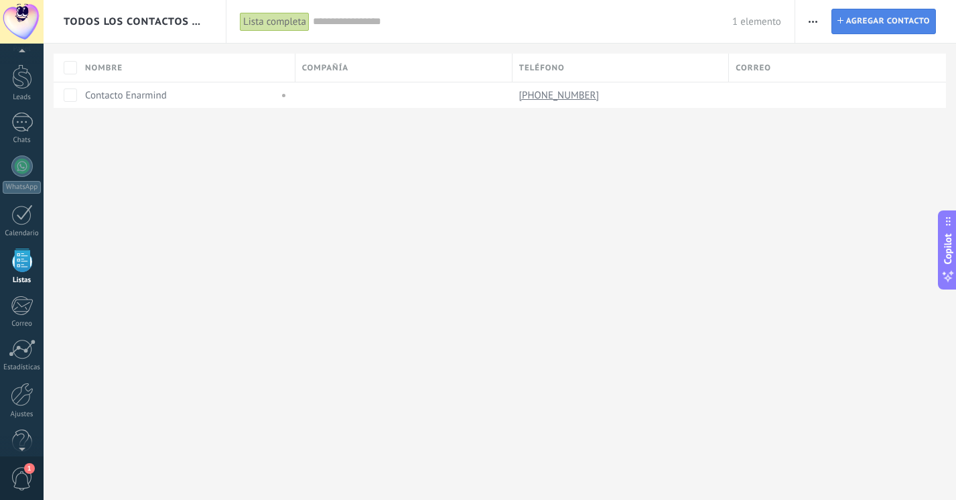
click at [908, 23] on span "Agregar contacto" at bounding box center [888, 21] width 84 height 24
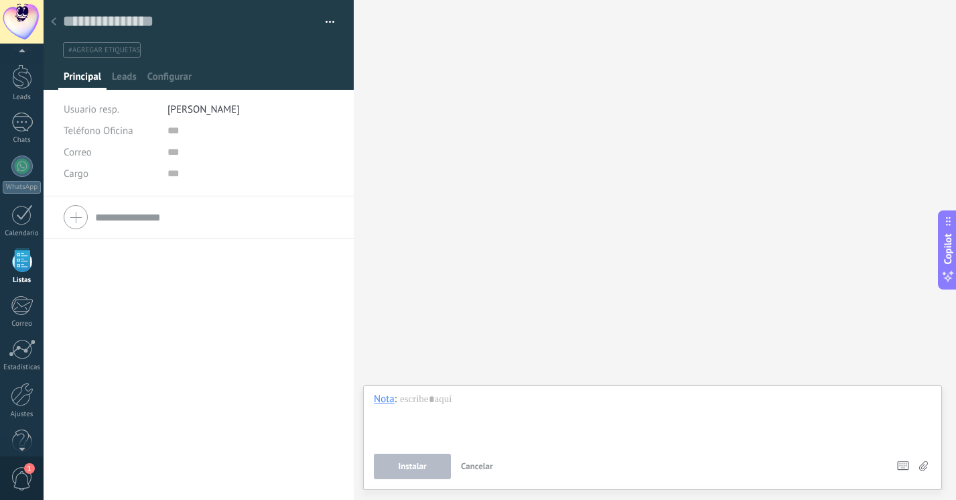
click at [56, 23] on icon at bounding box center [53, 21] width 5 height 8
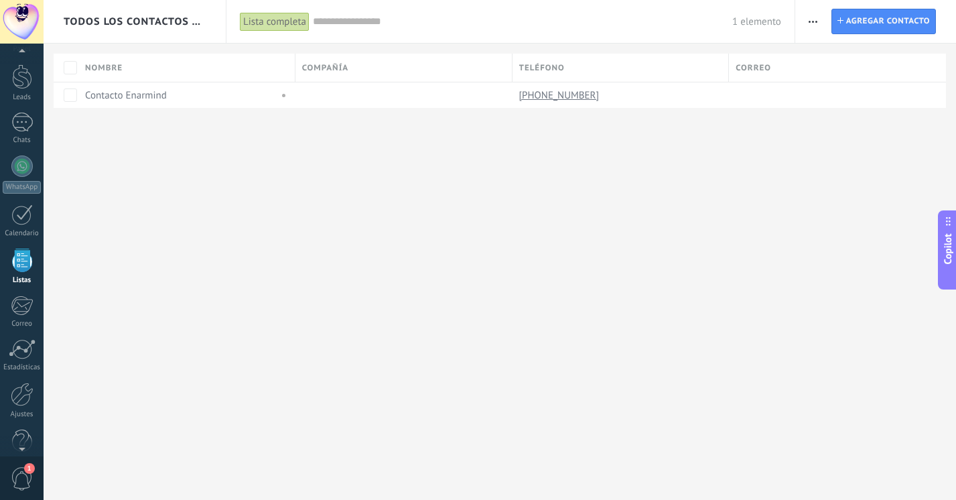
click at [811, 19] on span "button" at bounding box center [812, 21] width 9 height 25
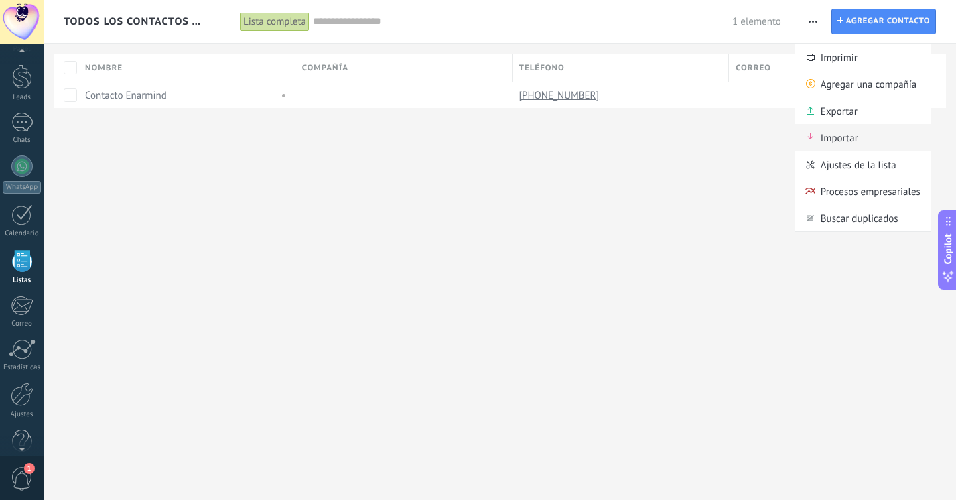
click at [839, 136] on span "Importar" at bounding box center [839, 137] width 38 height 27
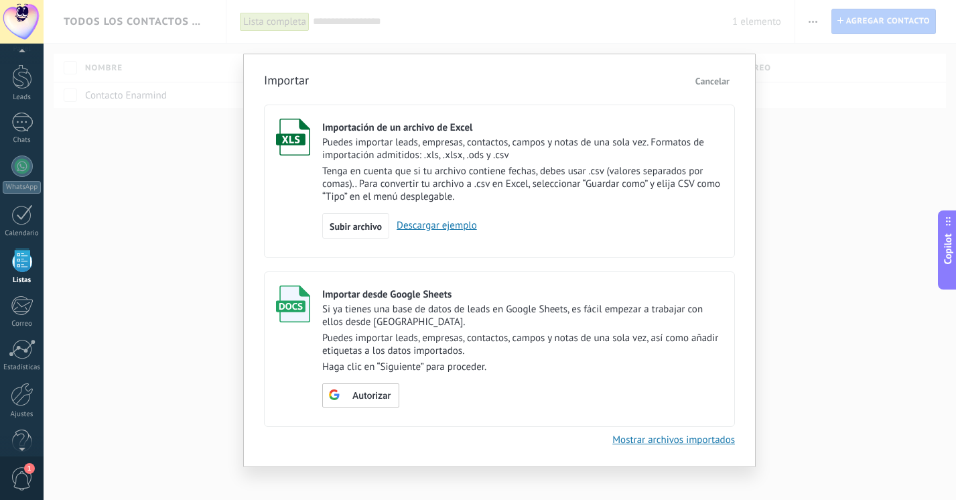
click at [884, 130] on div "Importar Cancelar Importación de un archivo de Excel Puedes importar leads, emp…" at bounding box center [500, 250] width 912 height 500
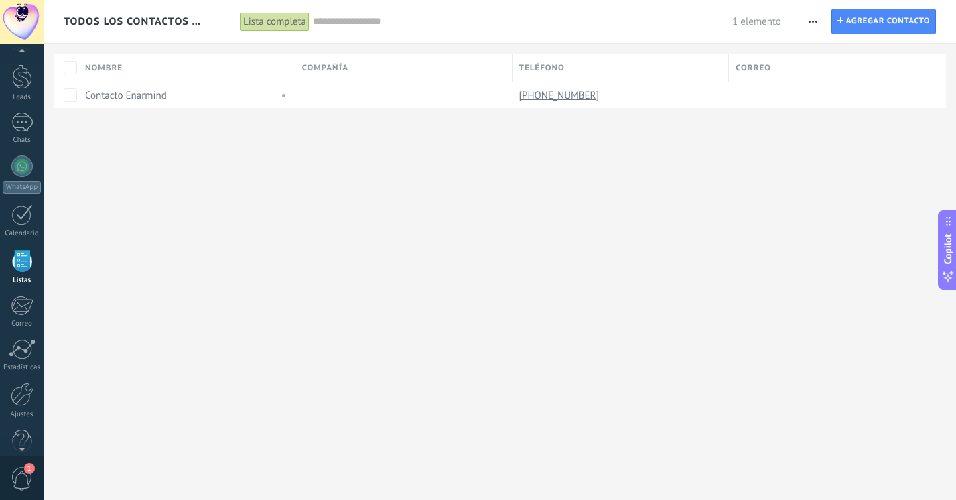
click at [528, 155] on div "Todos los contactos y empresas Lista completa Aplicar 1 elemento Lista completa…" at bounding box center [500, 250] width 912 height 500
